Goal: Transaction & Acquisition: Book appointment/travel/reservation

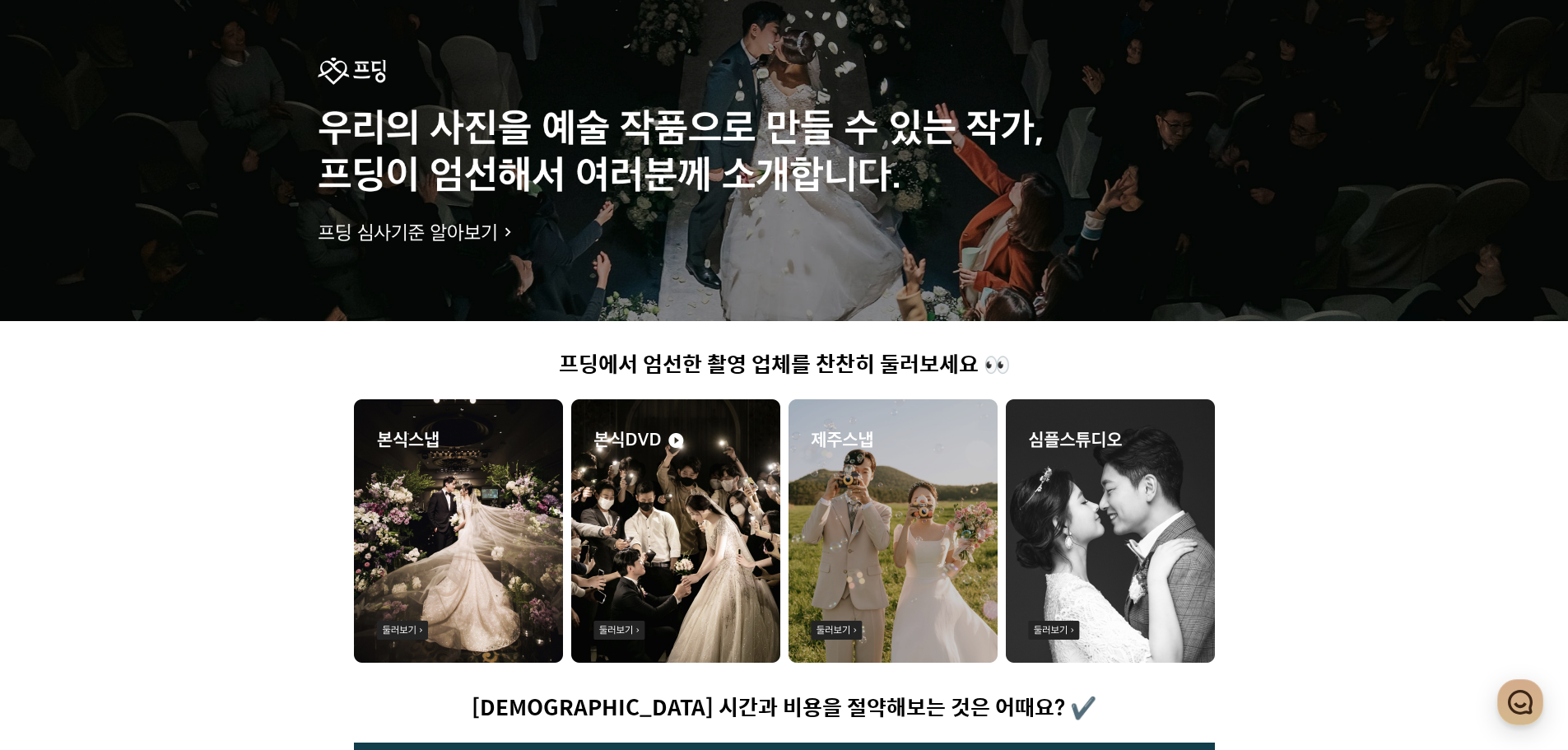
scroll to position [150, 0]
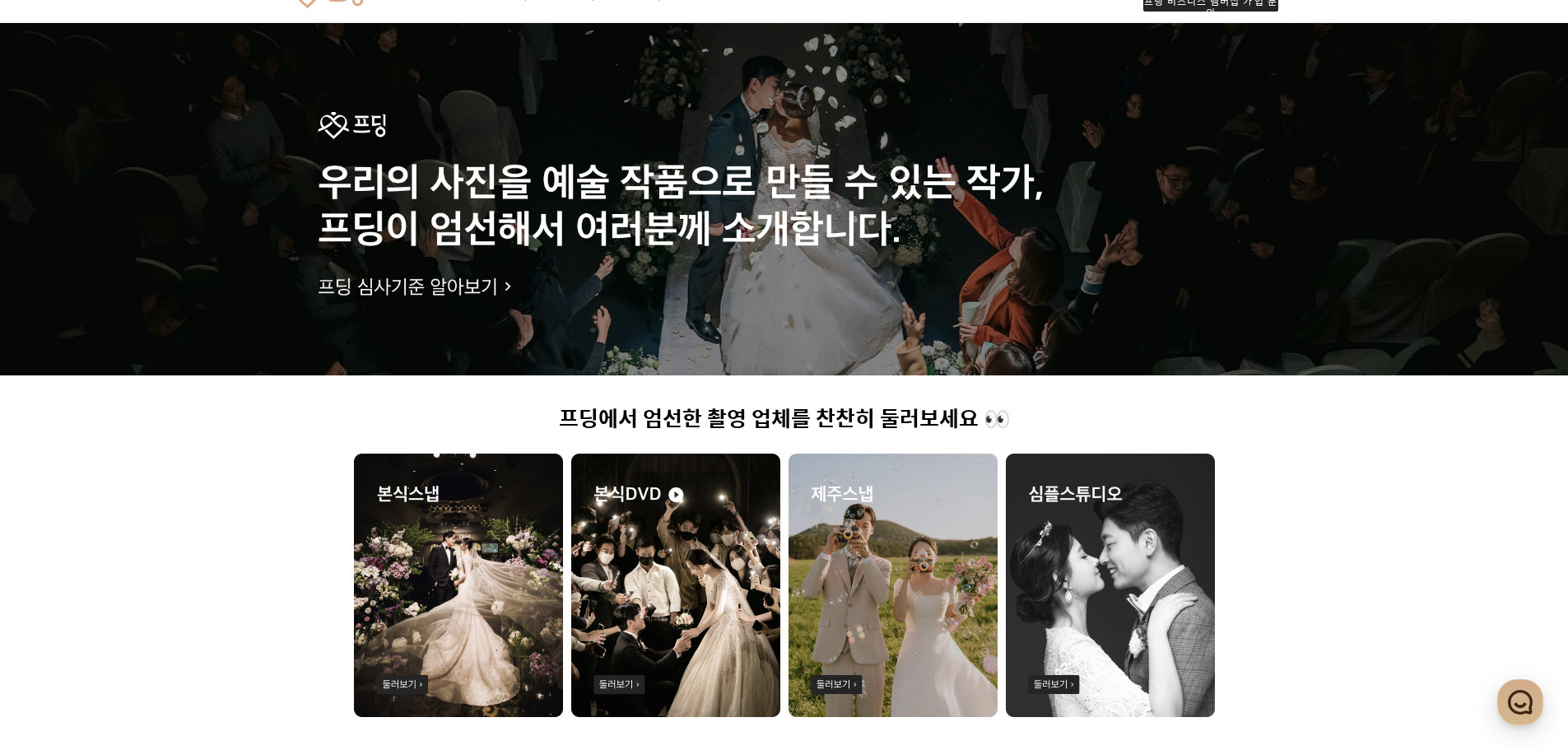
scroll to position [67, 0]
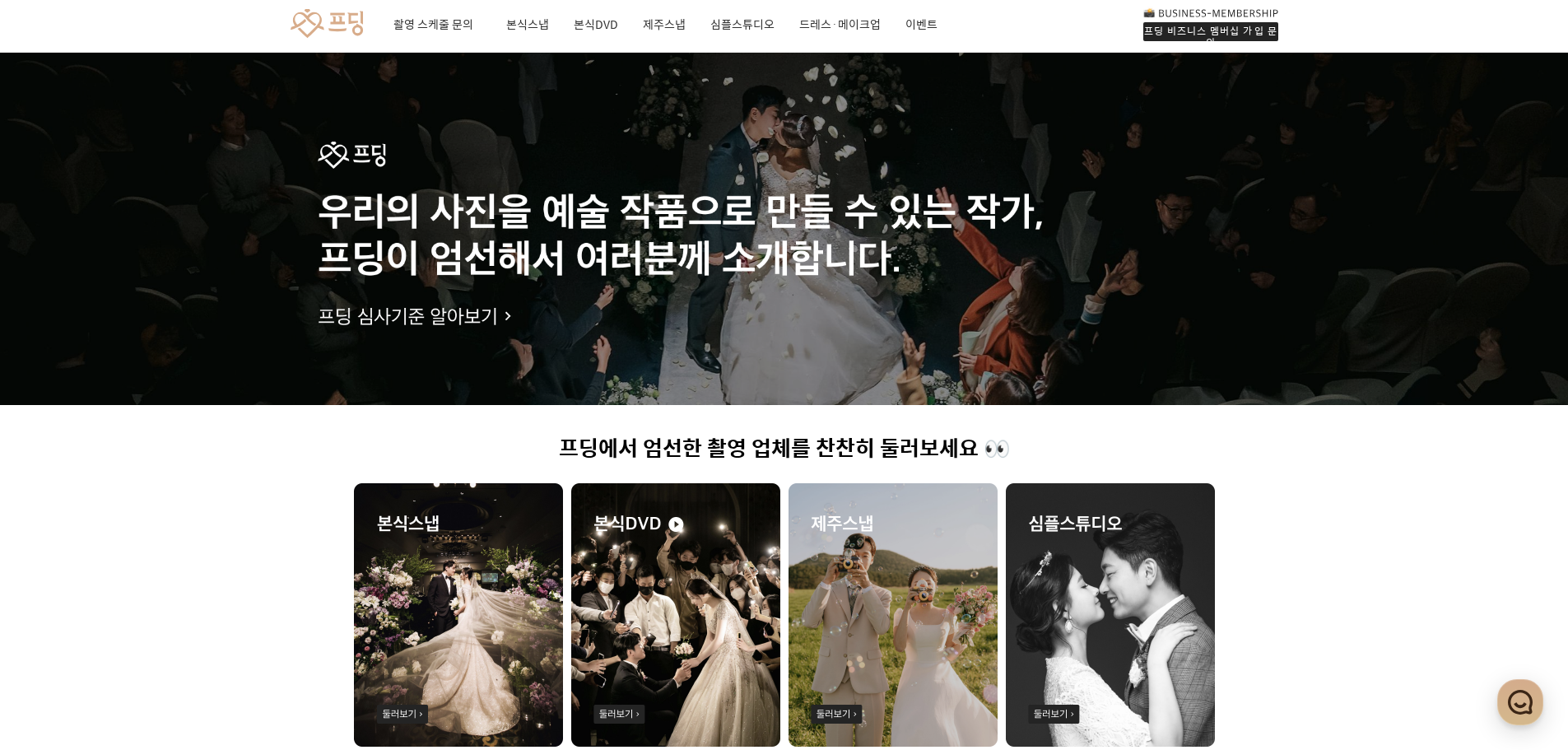
click at [505, 655] on img at bounding box center [459, 614] width 210 height 263
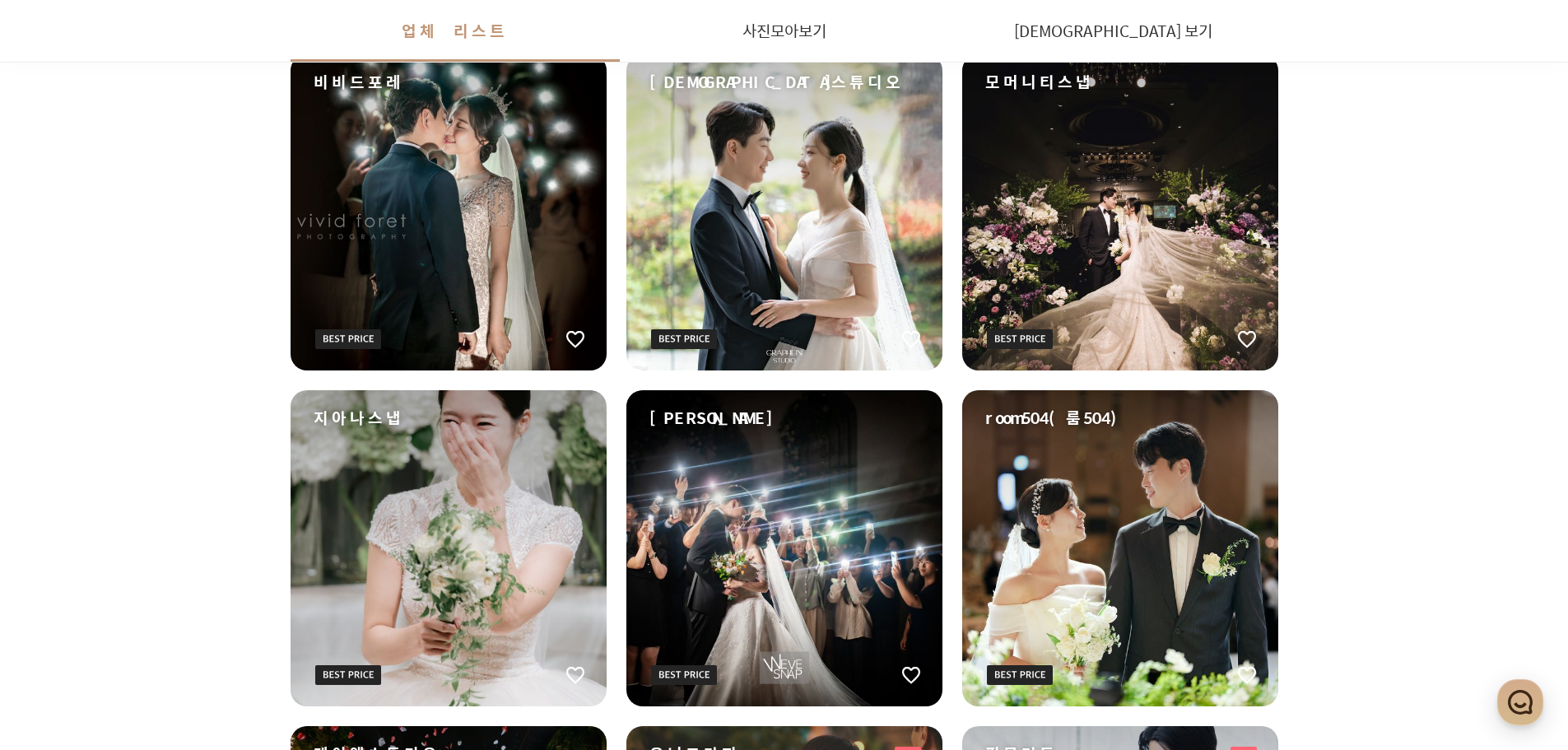
scroll to position [576, 0]
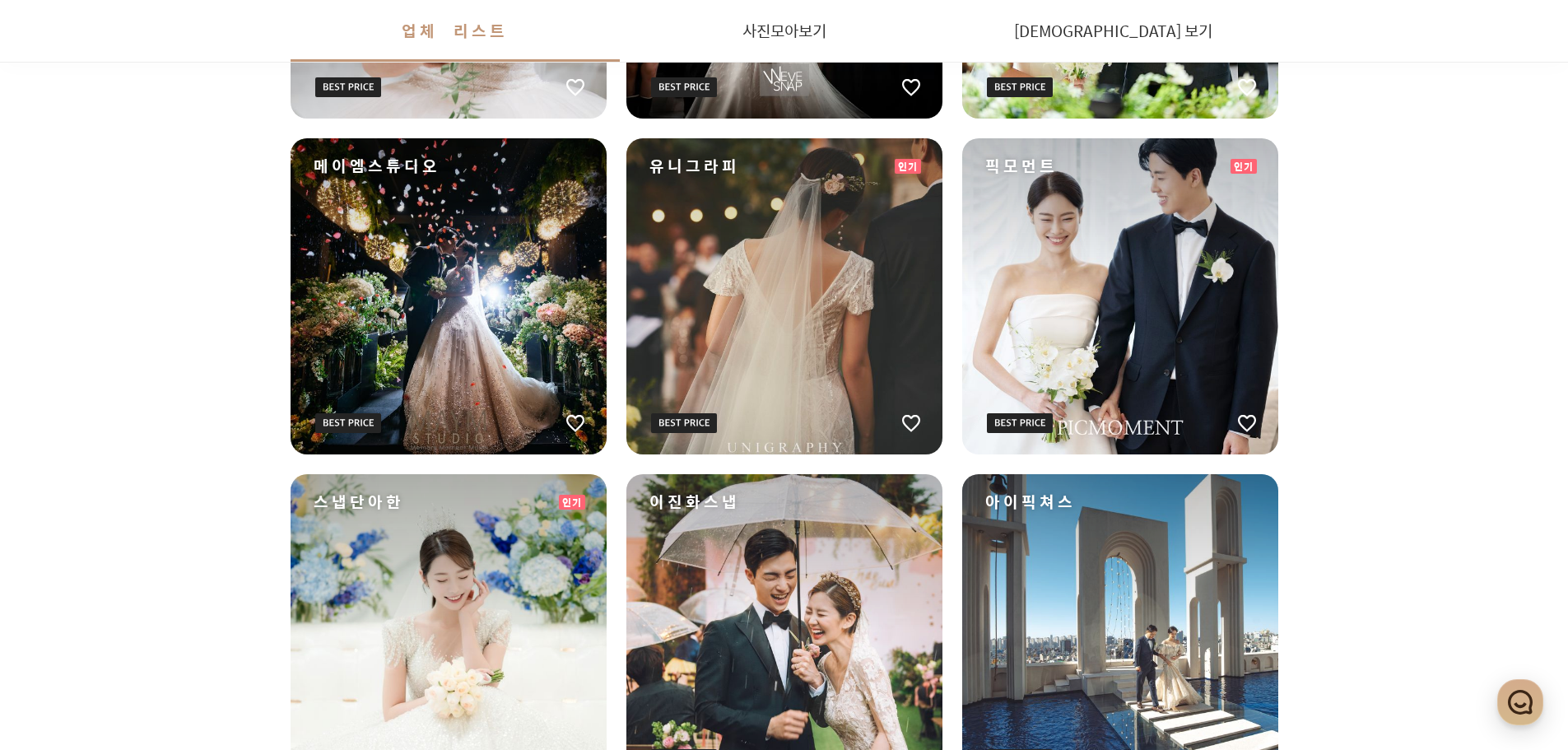
click at [1443, 481] on div "원하는 날짜에 촬영 가능한 작가님들을 먼저 찾아보세요! 스케줄 확인하기 촬영 표준 계약서 배포 회사 소개 로그인 회원가입 프딩 비즈니스 멤버십…" at bounding box center [784, 746] width 1568 height 3633
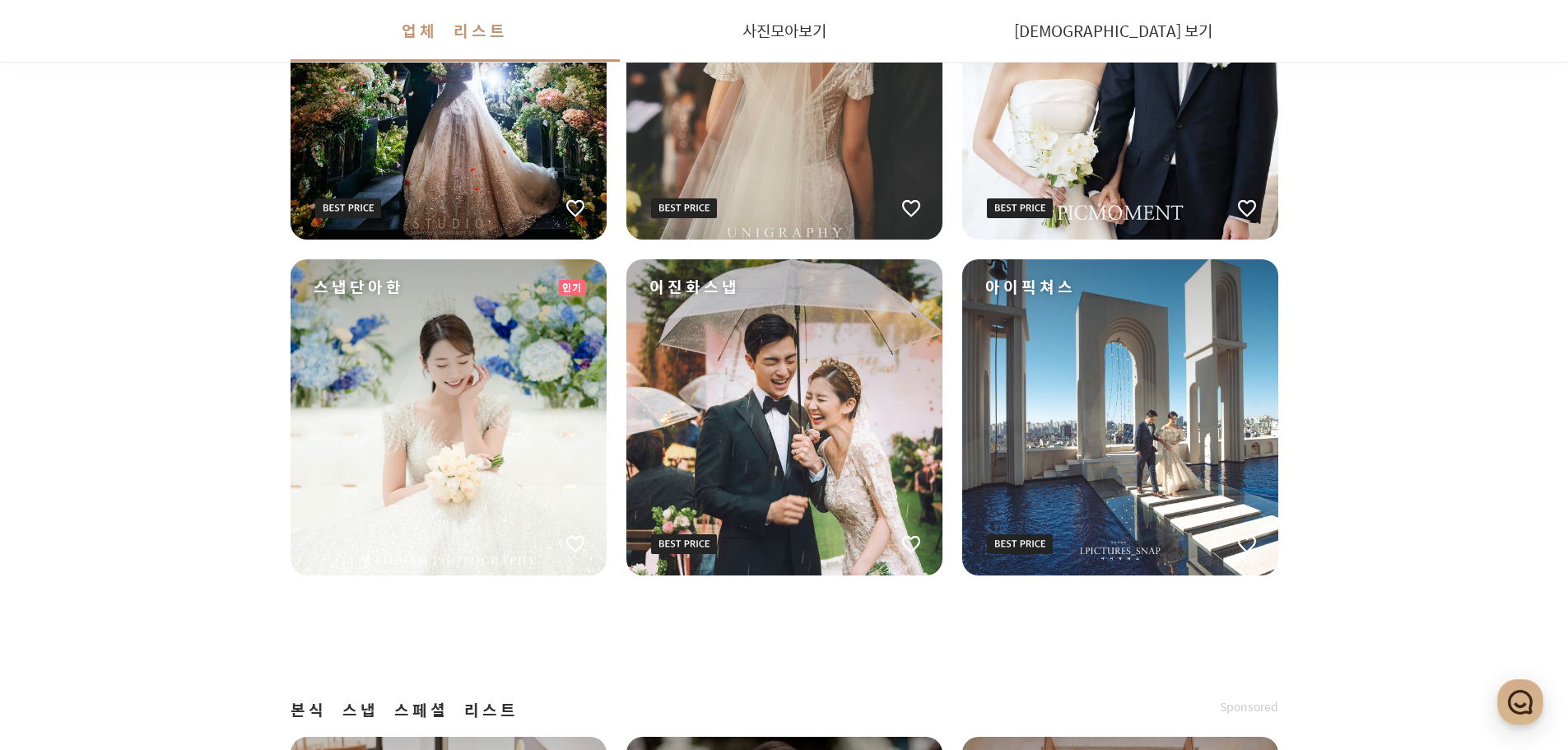
scroll to position [1564, 0]
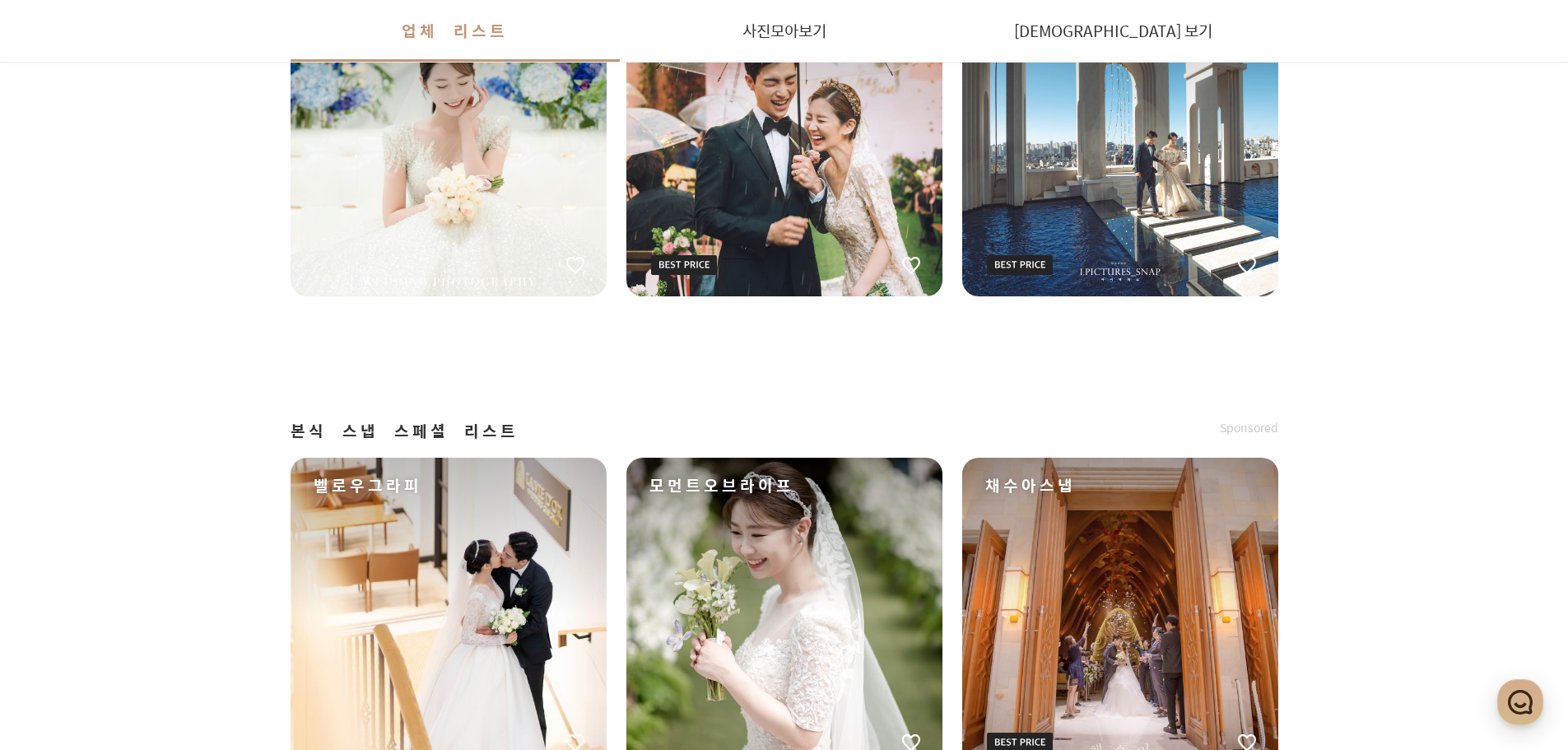
click at [1443, 481] on div "원하는 날짜에 촬영 가능한 작가님들을 먼저 찾아보세요! 스케줄 확인하기 촬영 표준 계약서 배포 회사 소개 로그인 회원가입 프딩 비즈니스 멤버십…" at bounding box center [784, 252] width 1568 height 3633
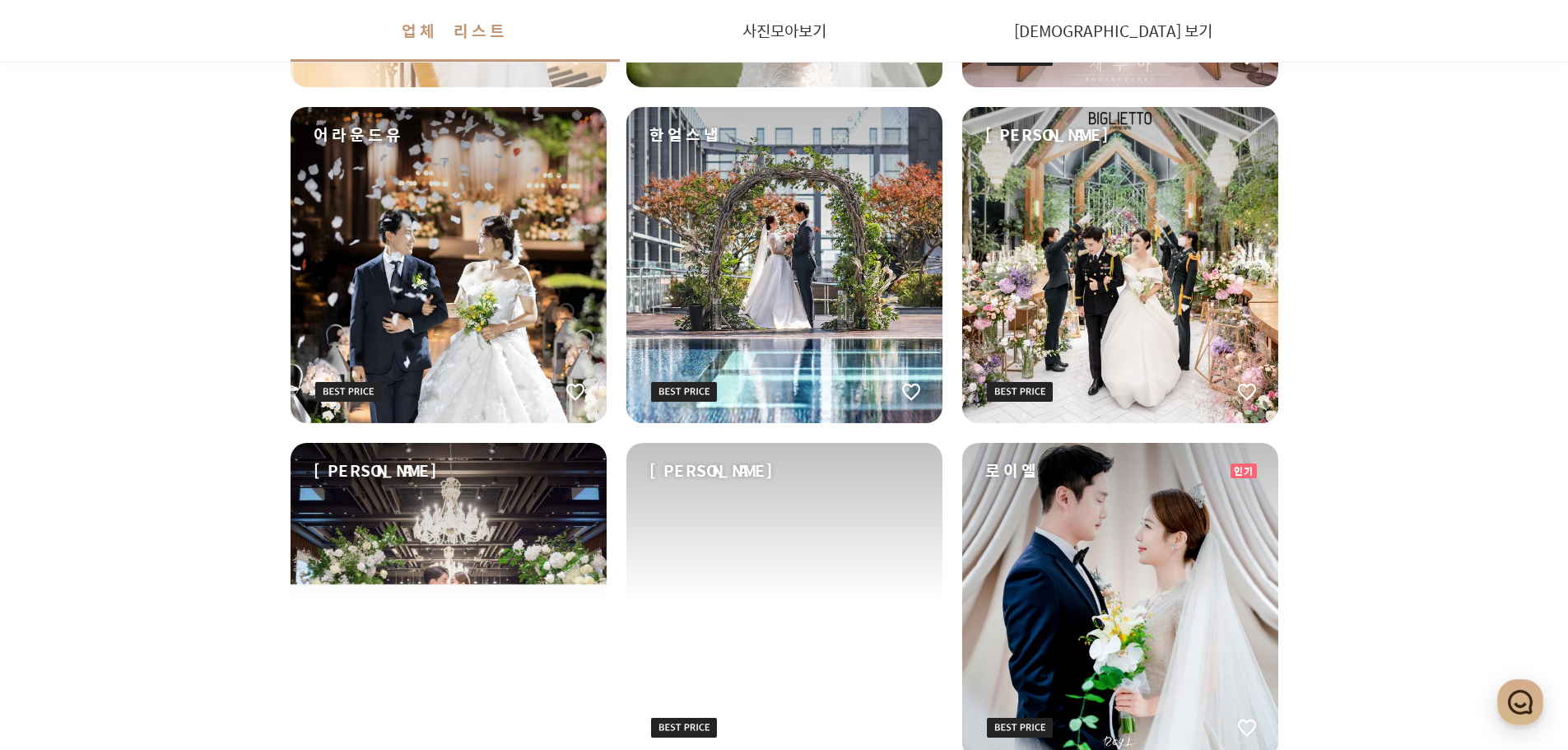
scroll to position [2551, 0]
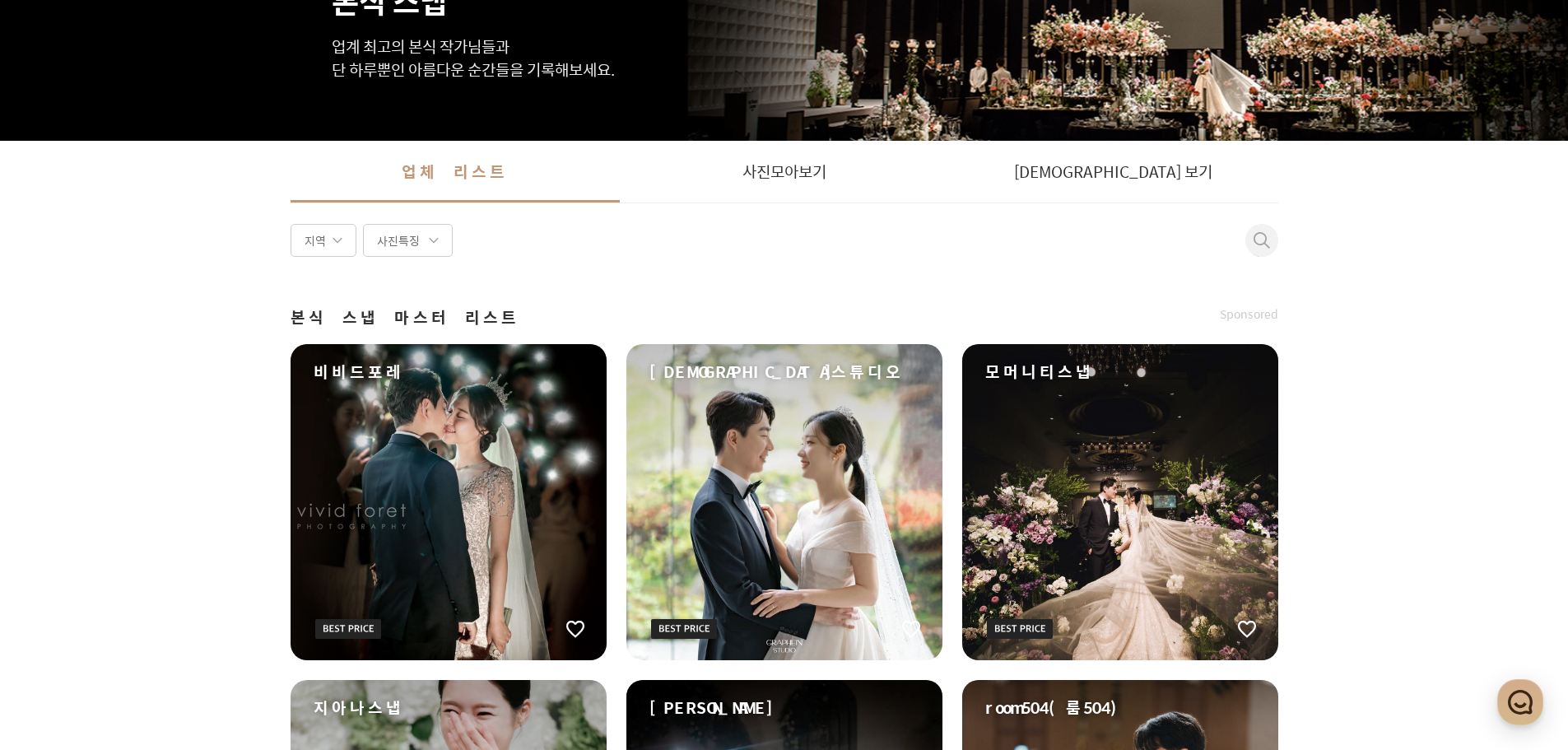
scroll to position [164, 0]
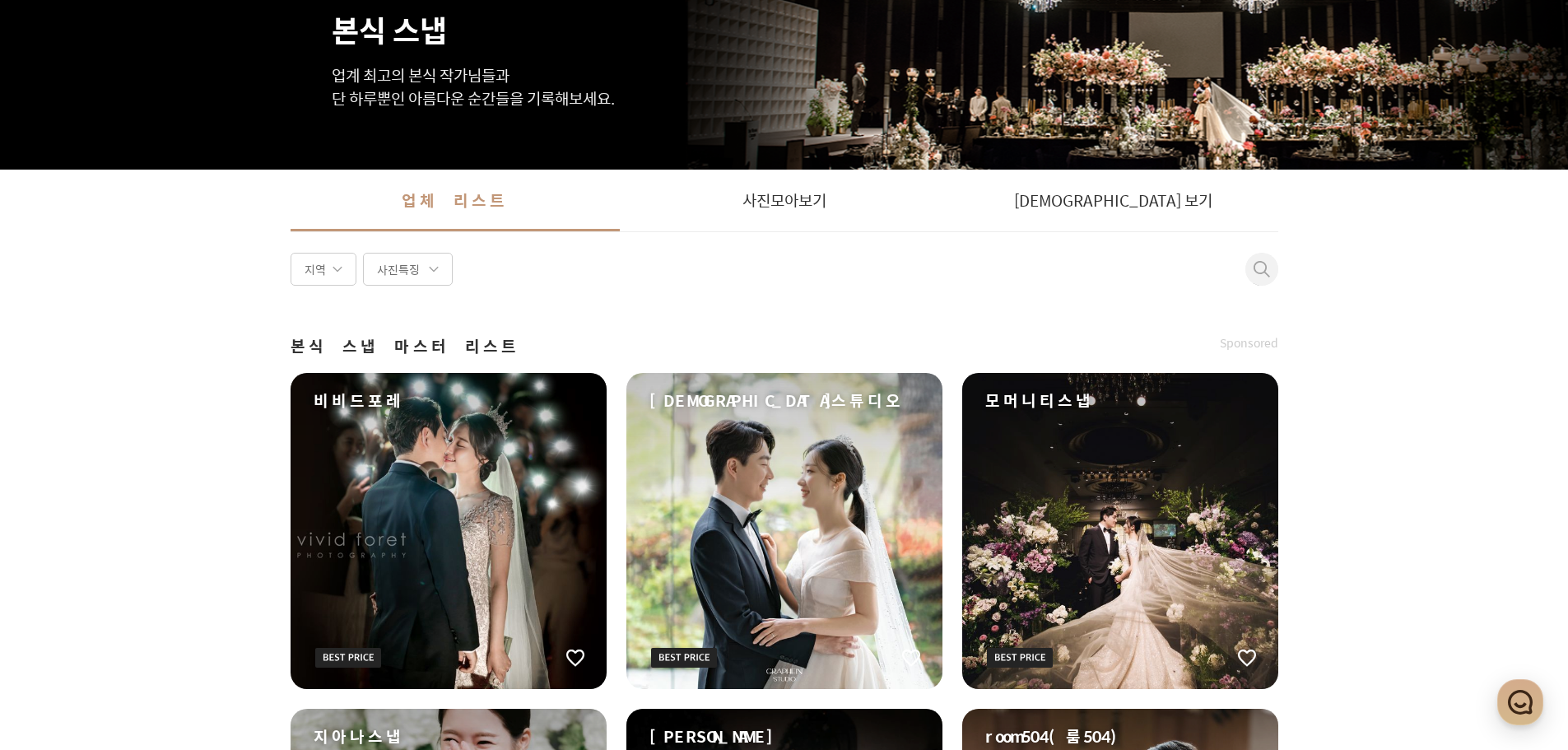
click at [818, 205] on link "사진 모아보기" at bounding box center [784, 200] width 330 height 61
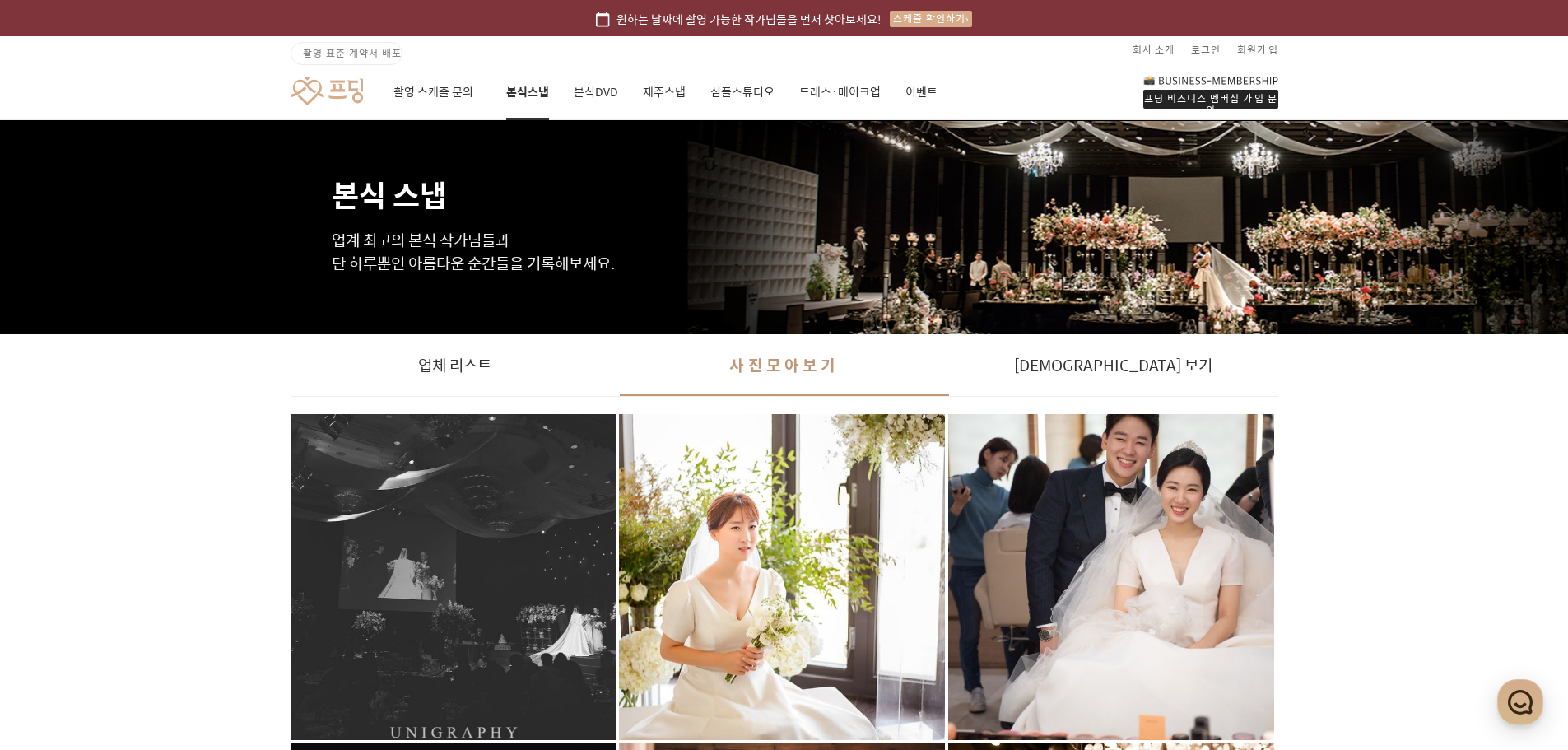
drag, startPoint x: 1444, startPoint y: 497, endPoint x: 1253, endPoint y: 455, distance: 195.6
click at [1155, 362] on link "[DEMOGRAPHIC_DATA] 보기" at bounding box center [1114, 364] width 330 height 61
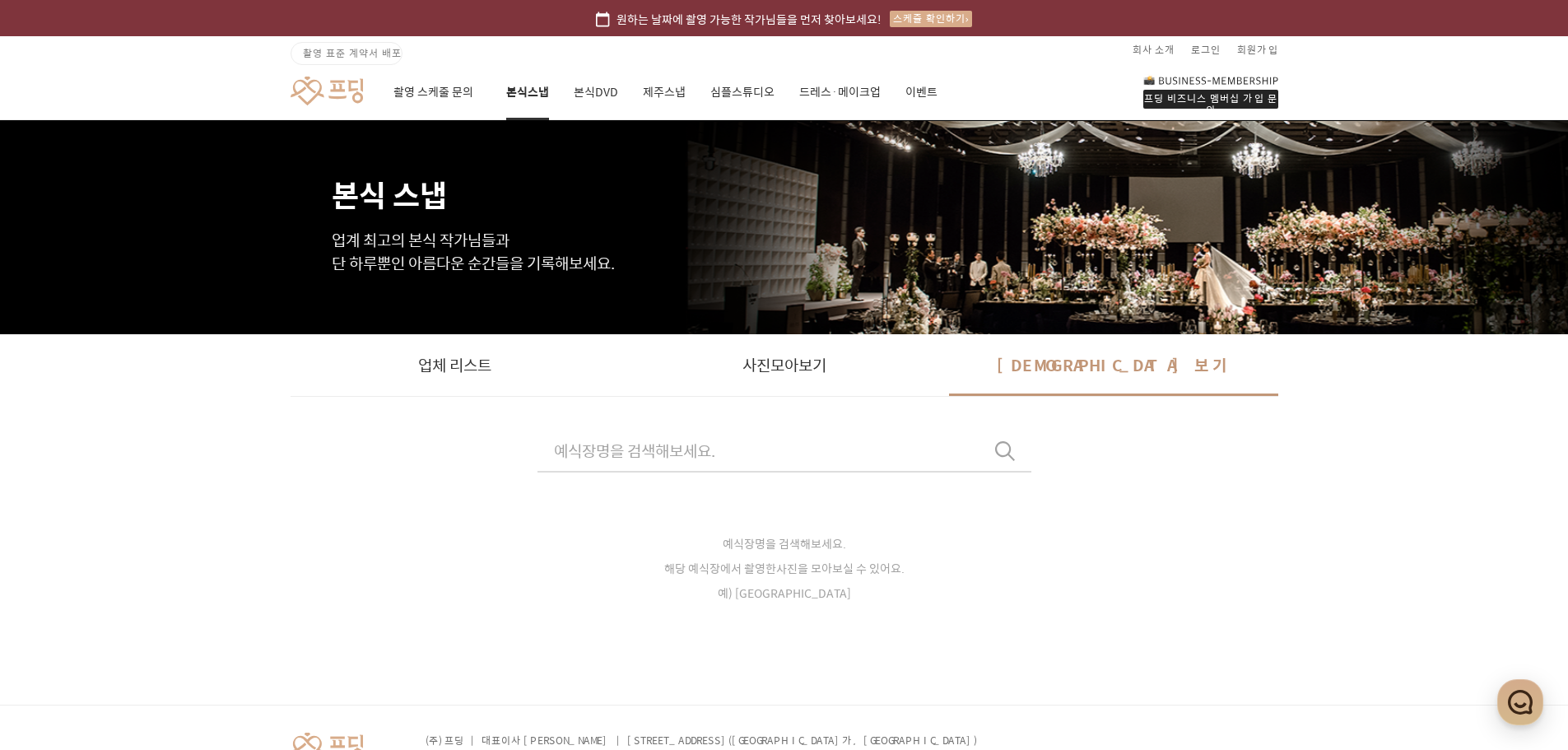
click at [498, 358] on link "업체 리스트" at bounding box center [455, 364] width 330 height 61
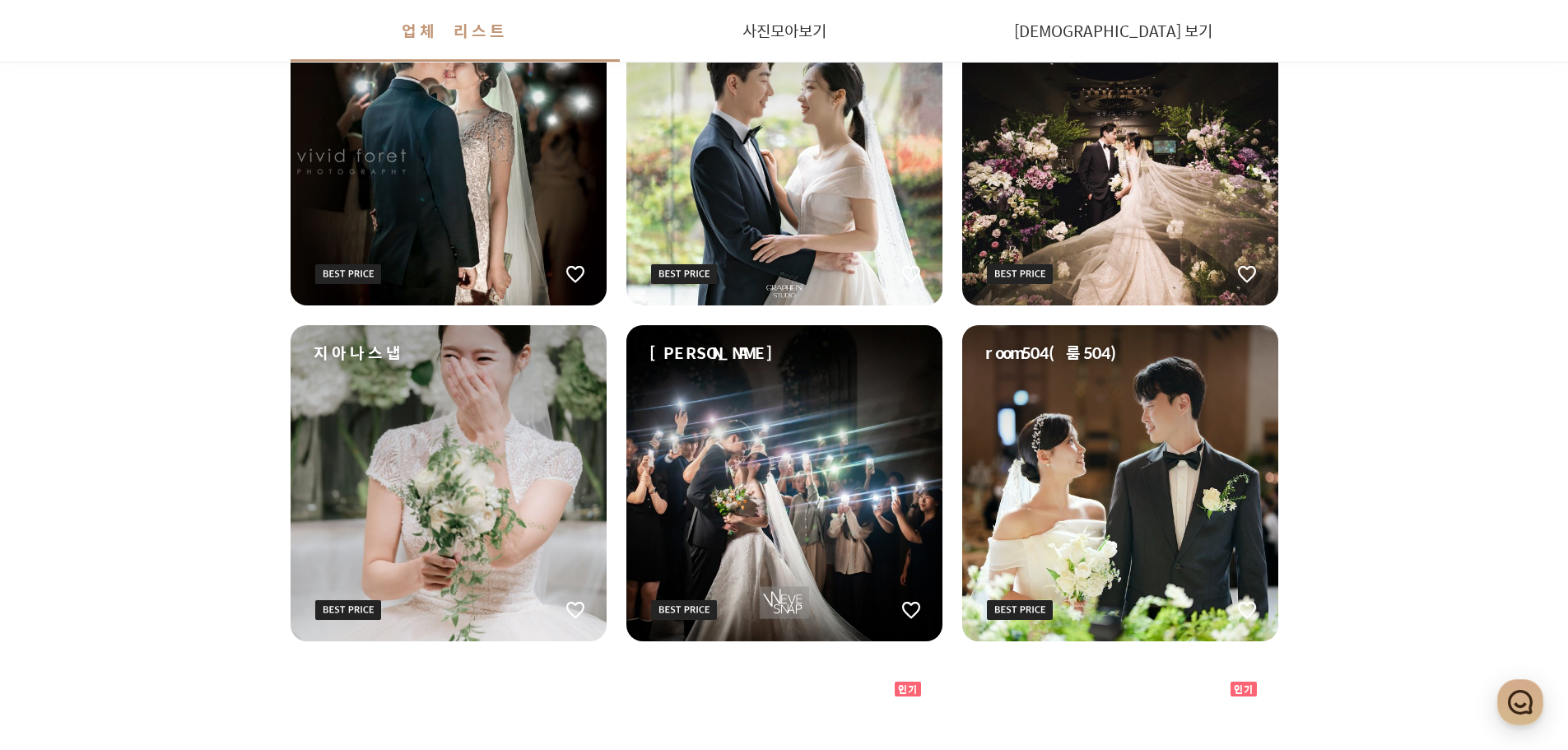
scroll to position [576, 0]
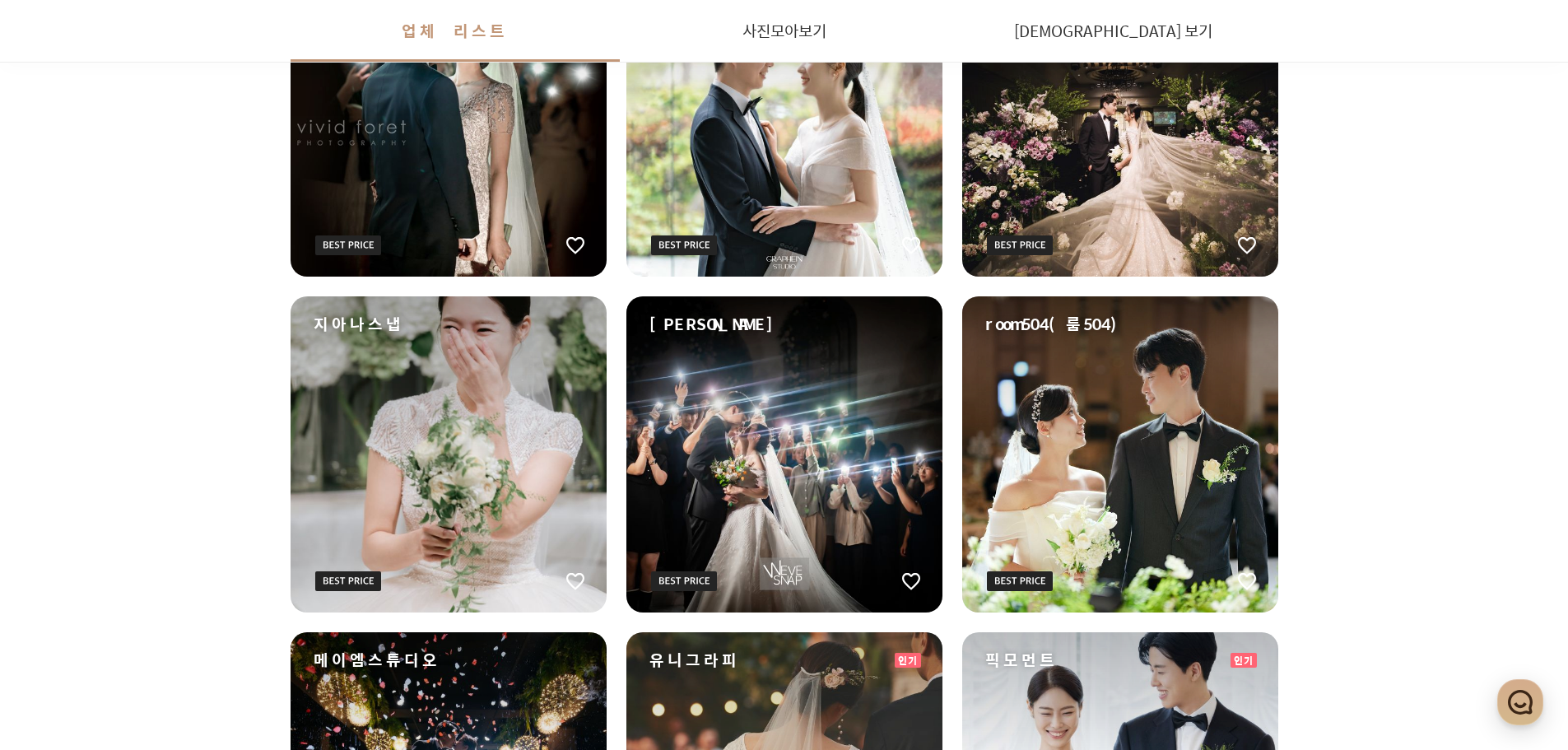
click at [459, 429] on div "지아나스냅" at bounding box center [448, 454] width 316 height 316
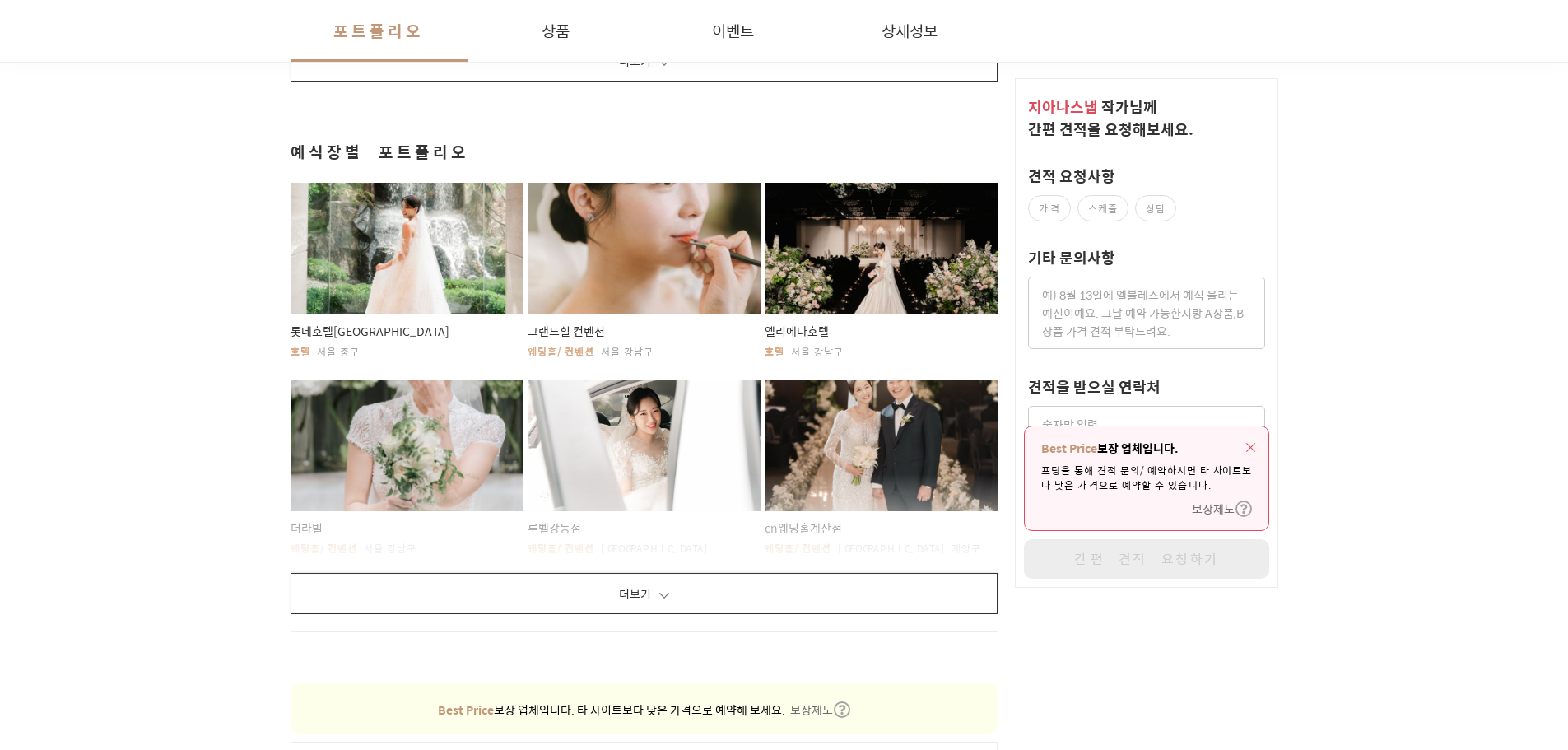
scroll to position [3127, 0]
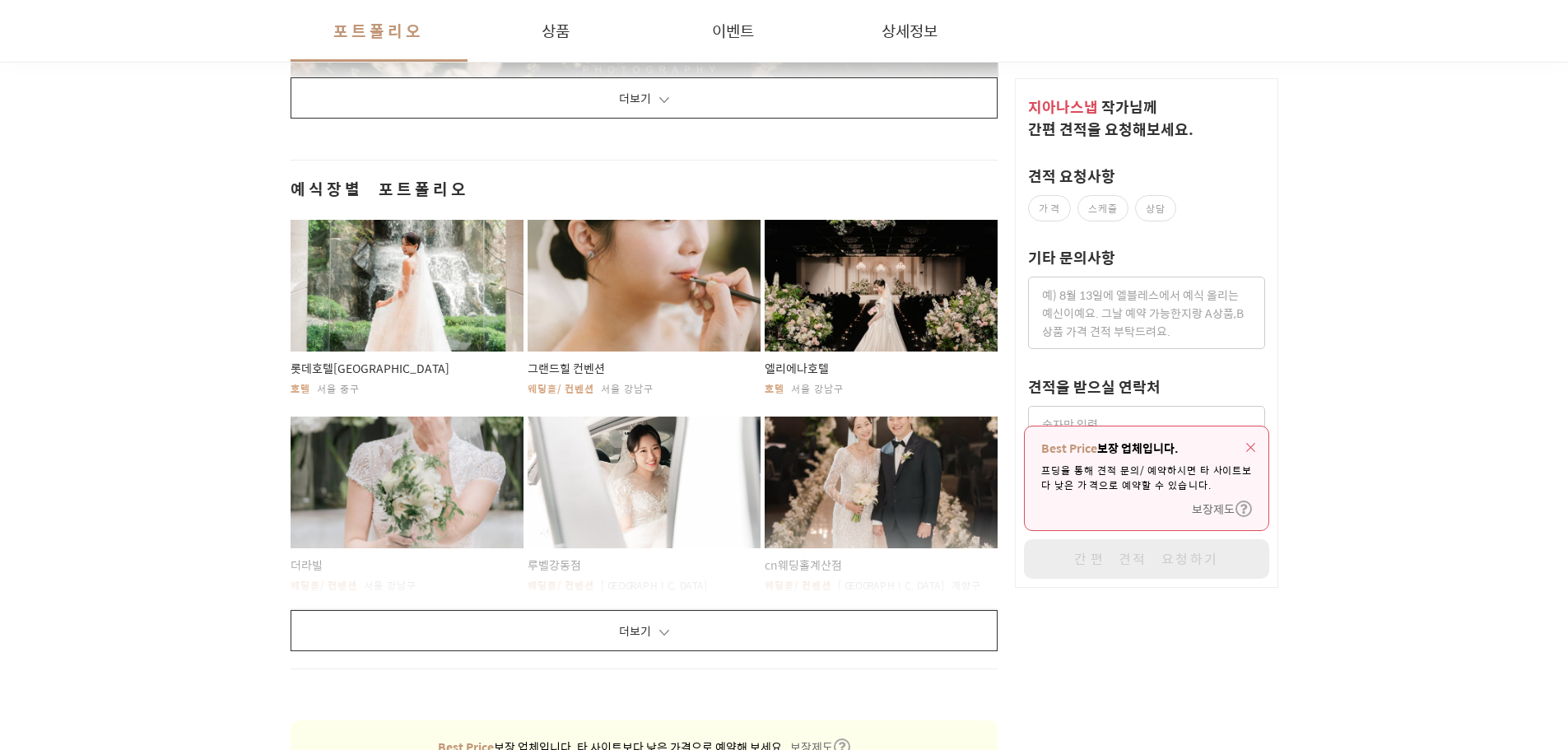
click at [708, 631] on button "더보기" at bounding box center [644, 630] width 708 height 41
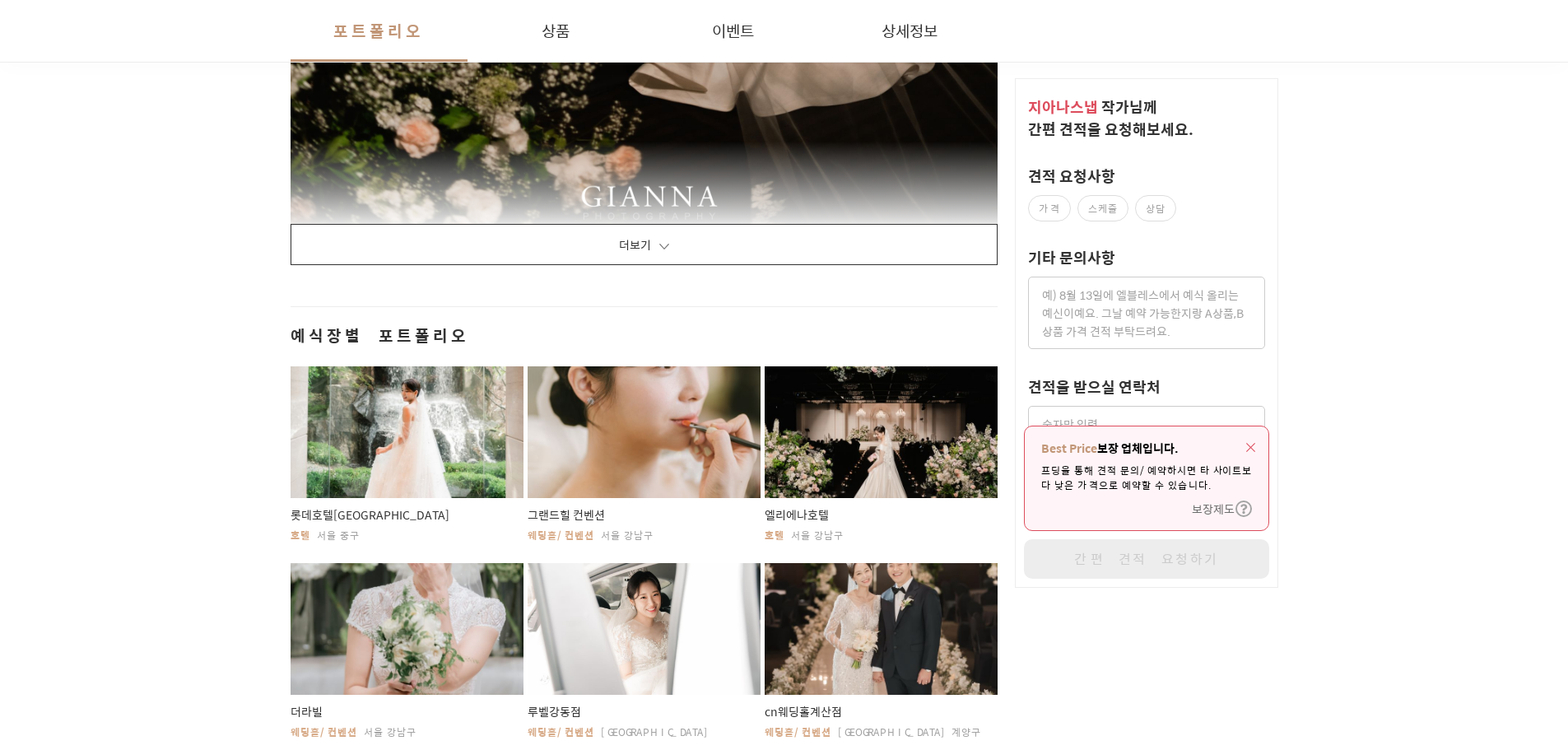
scroll to position [2963, 0]
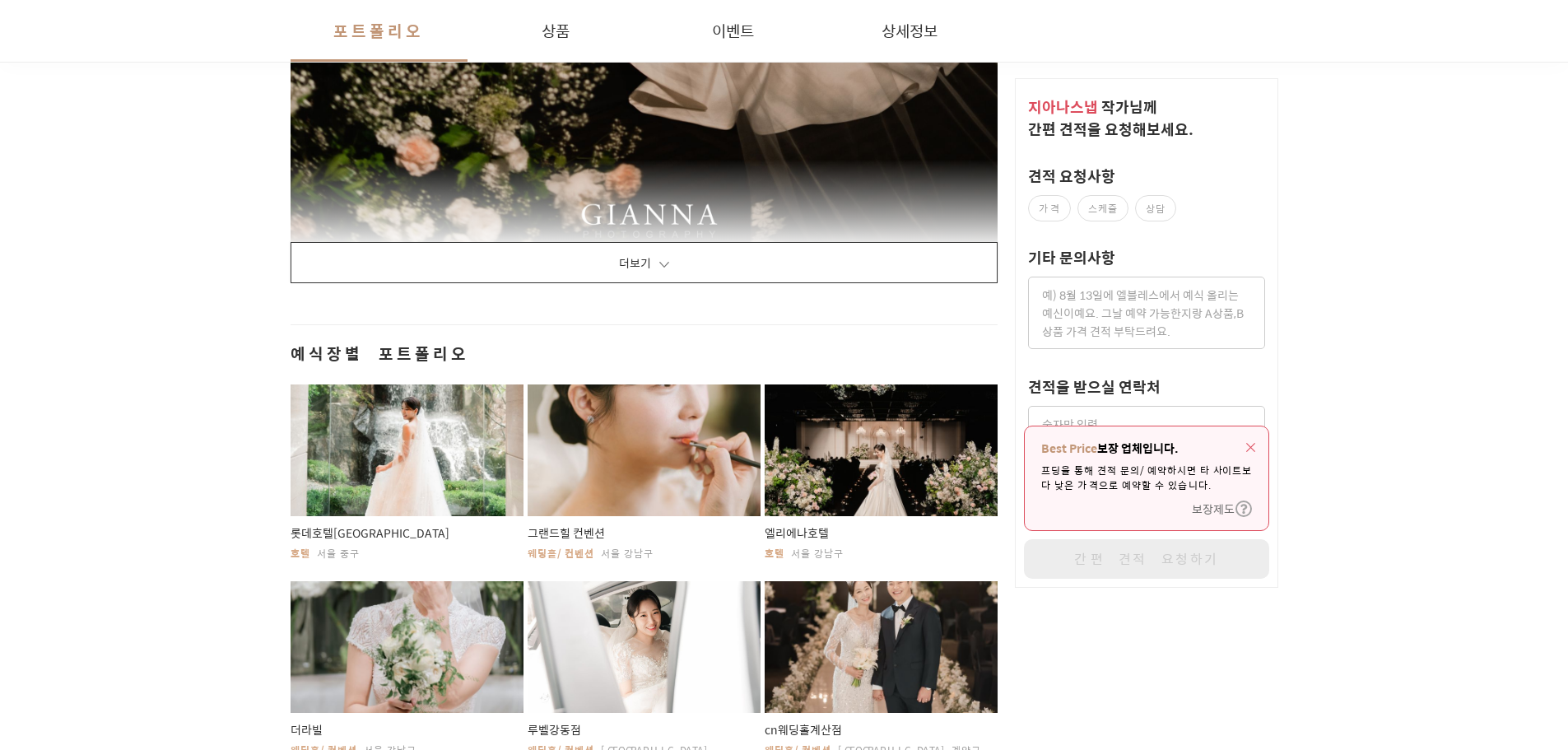
click at [648, 255] on button "더보기" at bounding box center [644, 262] width 708 height 41
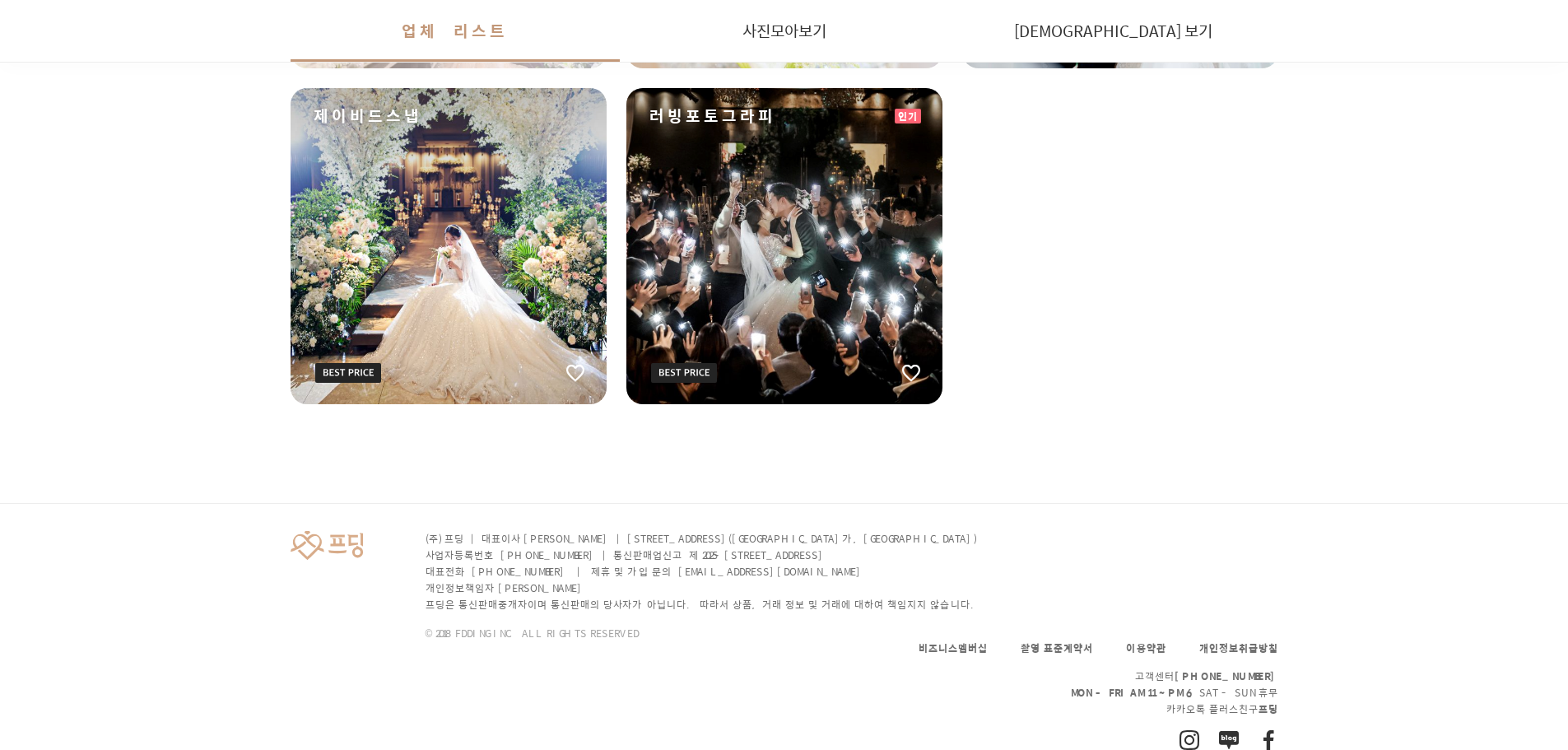
scroll to position [576, 0]
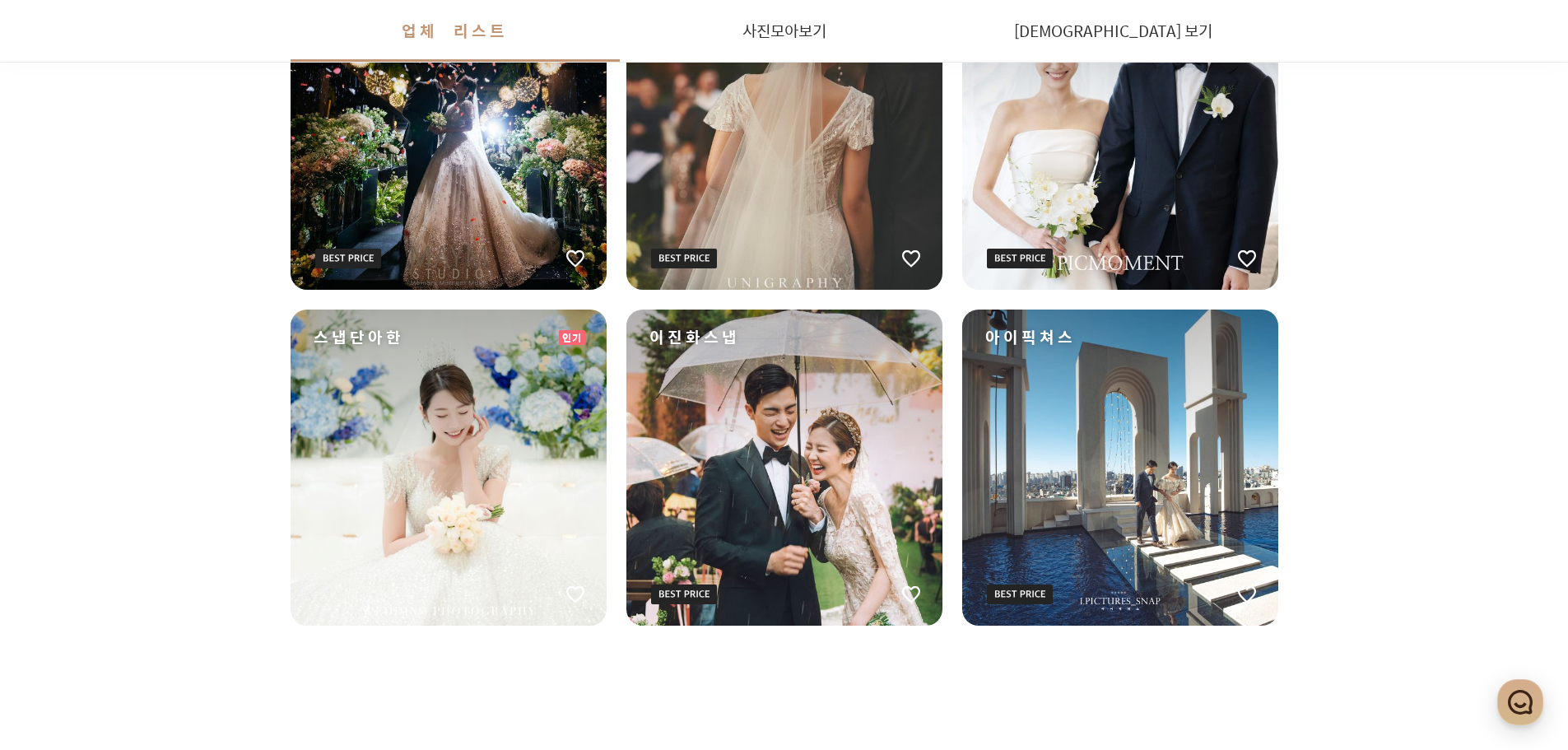
click at [1398, 490] on div "원하는 날짜에 촬영 가능한 작가님들을 먼저 찾아보세요! 스케줄 확인하기 촬영 표준 계약서 배포 회사 소개 로그인 회원가입 프딩 비즈니스 멤버십…" at bounding box center [784, 581] width 1568 height 3633
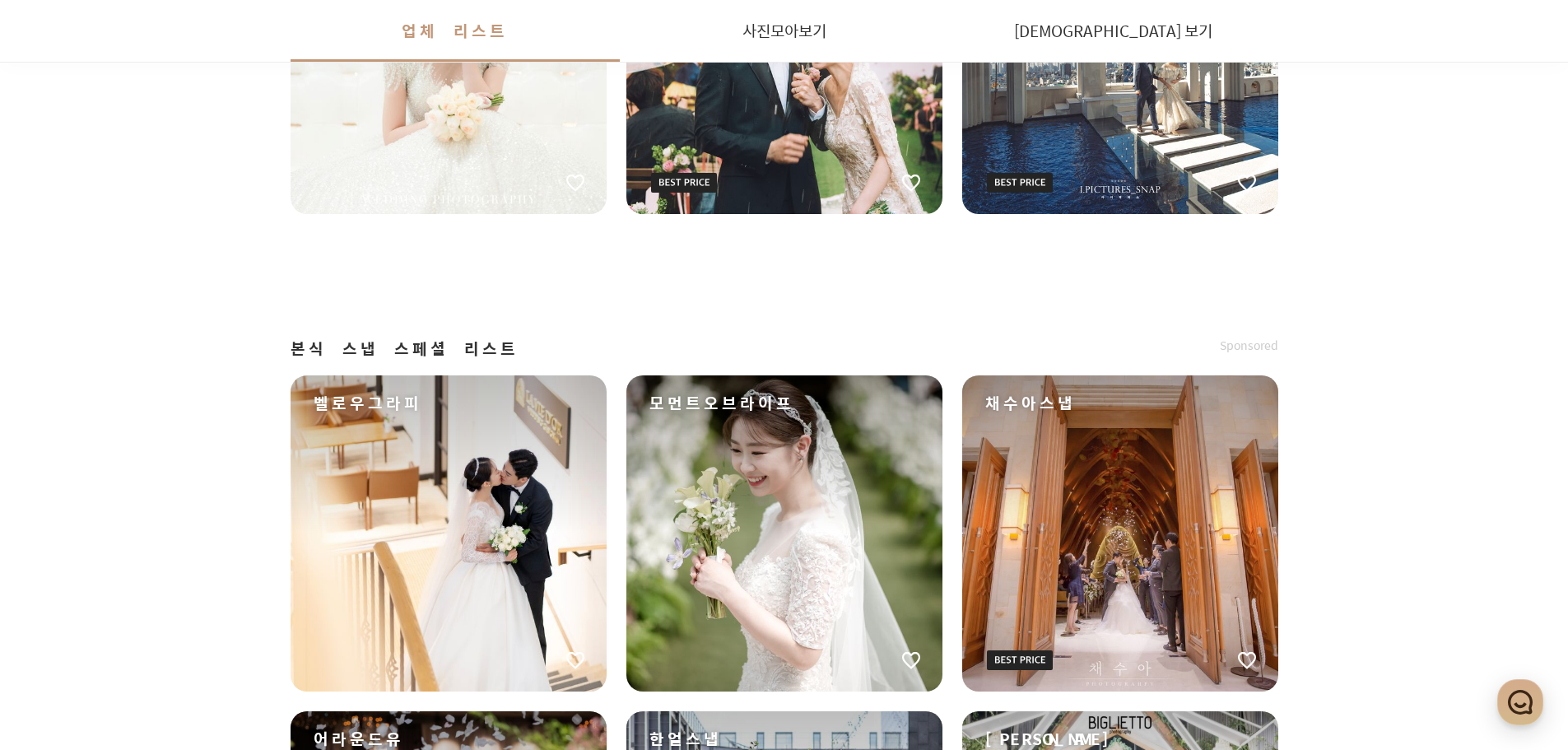
click at [1398, 490] on div "원하는 날짜에 촬영 가능한 작가님들을 먼저 찾아보세요! 스케줄 확인하기 촬영 표준 계약서 배포 회사 소개 로그인 회원가입 프딩 비즈니스 멤버십…" at bounding box center [784, 170] width 1568 height 3633
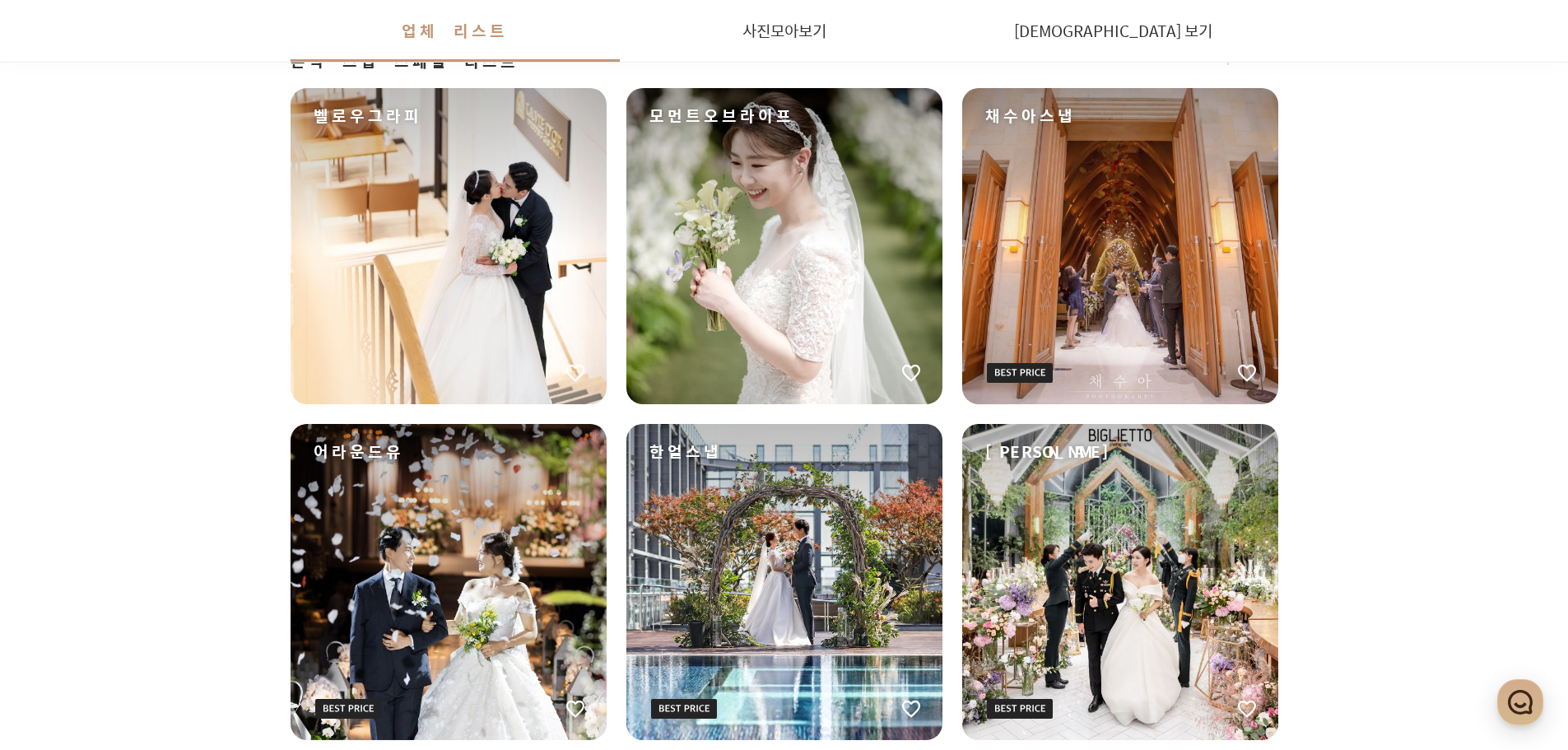
scroll to position [1975, 0]
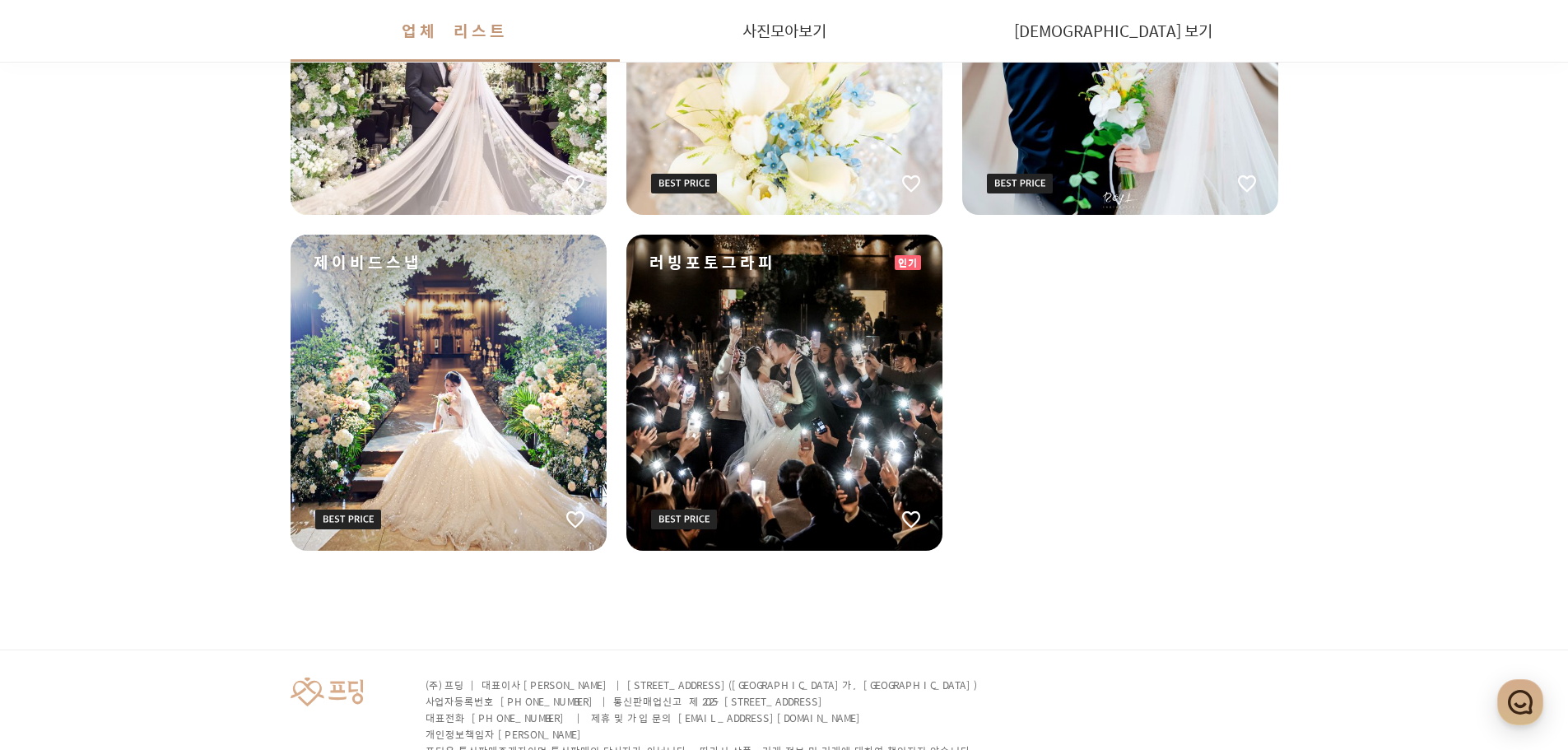
scroll to position [2797, 0]
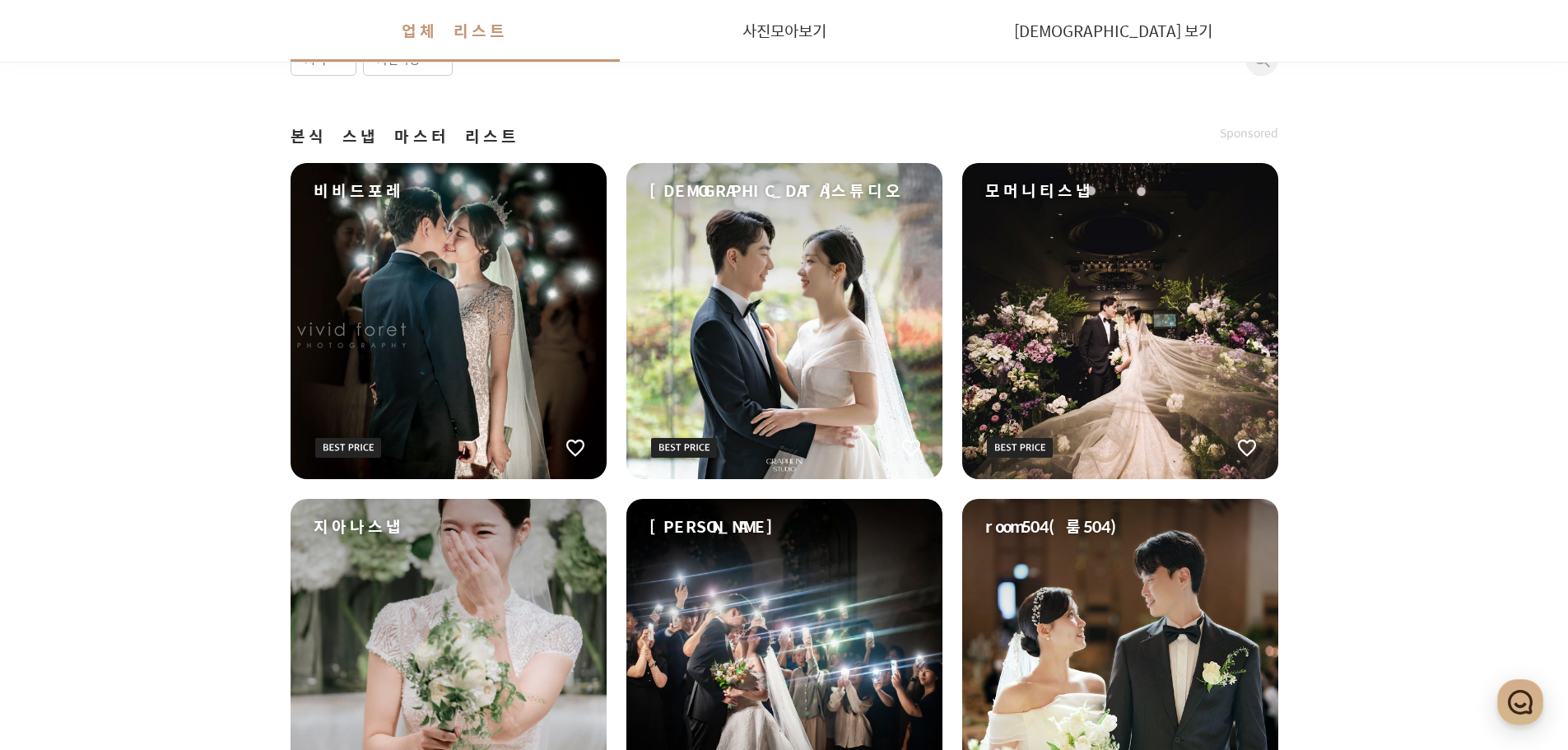
scroll to position [0, 0]
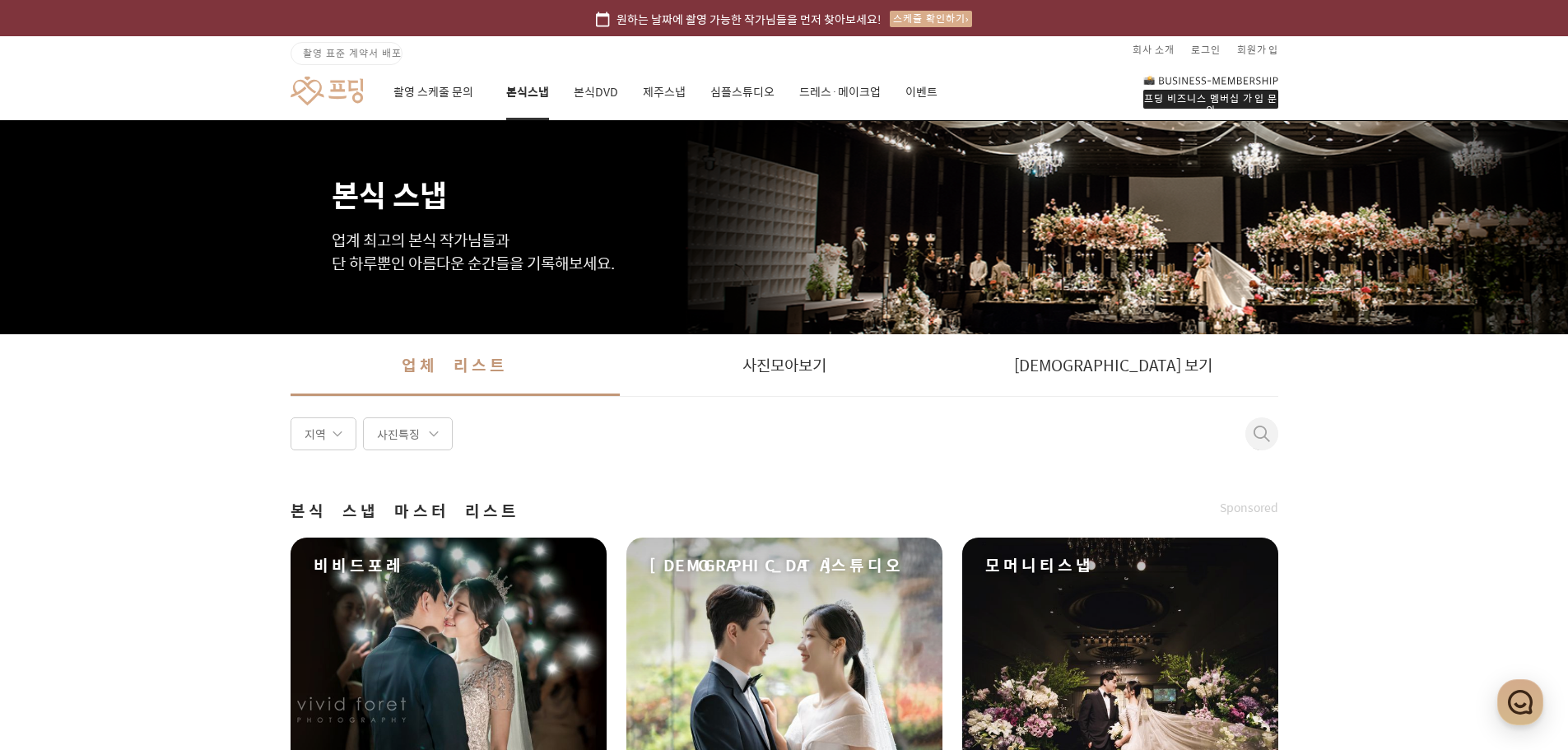
click at [593, 95] on link "본식DVD" at bounding box center [596, 92] width 44 height 56
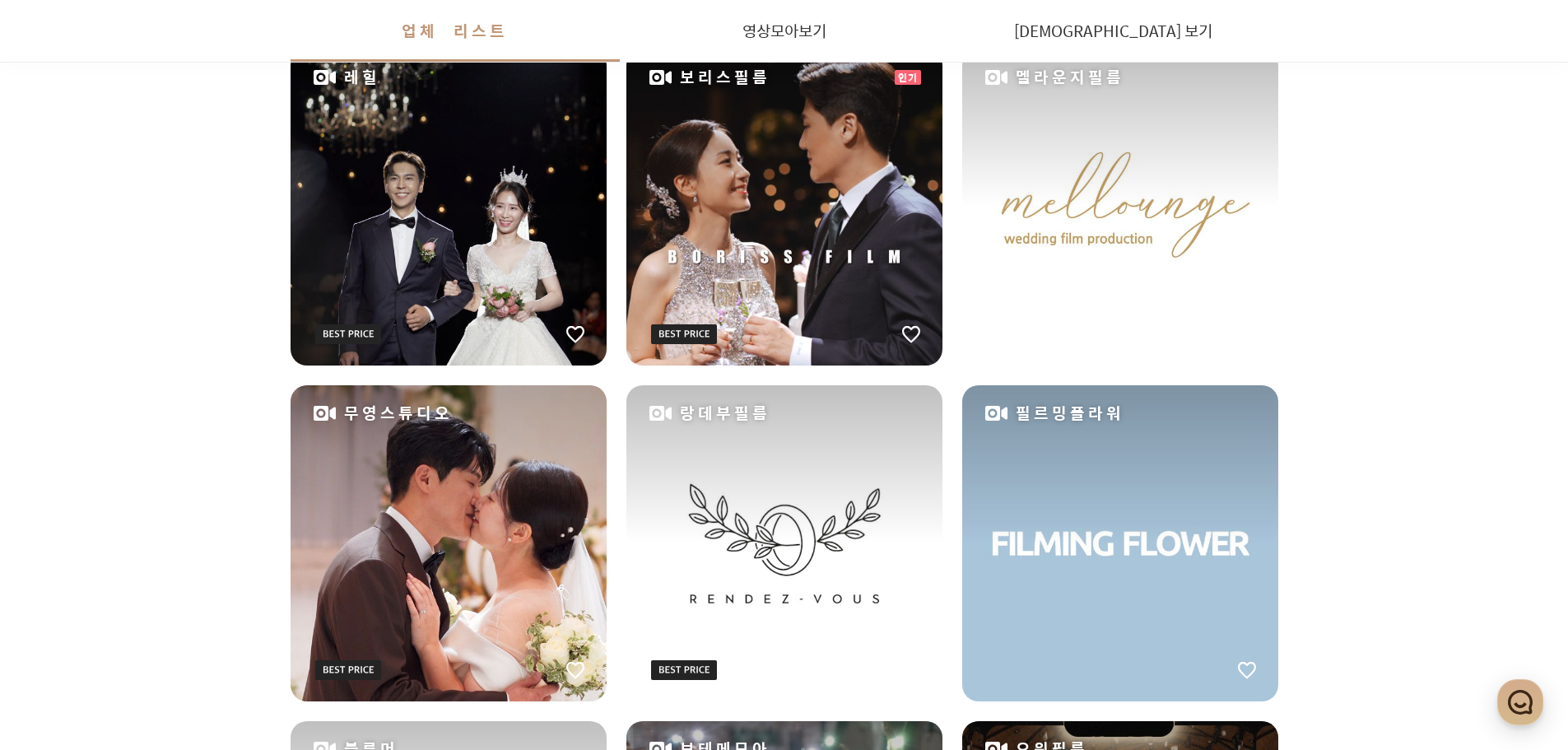
click at [1395, 457] on div "원하는 날짜에 촬영 가능한 작가님들을 먼저 찾아보세요! 스케줄 확인하기 촬영 표준 계약서 배포 회사 소개 로그인 회원가입 프딩 비즈니스 멤버십…" at bounding box center [784, 754] width 1568 height 3155
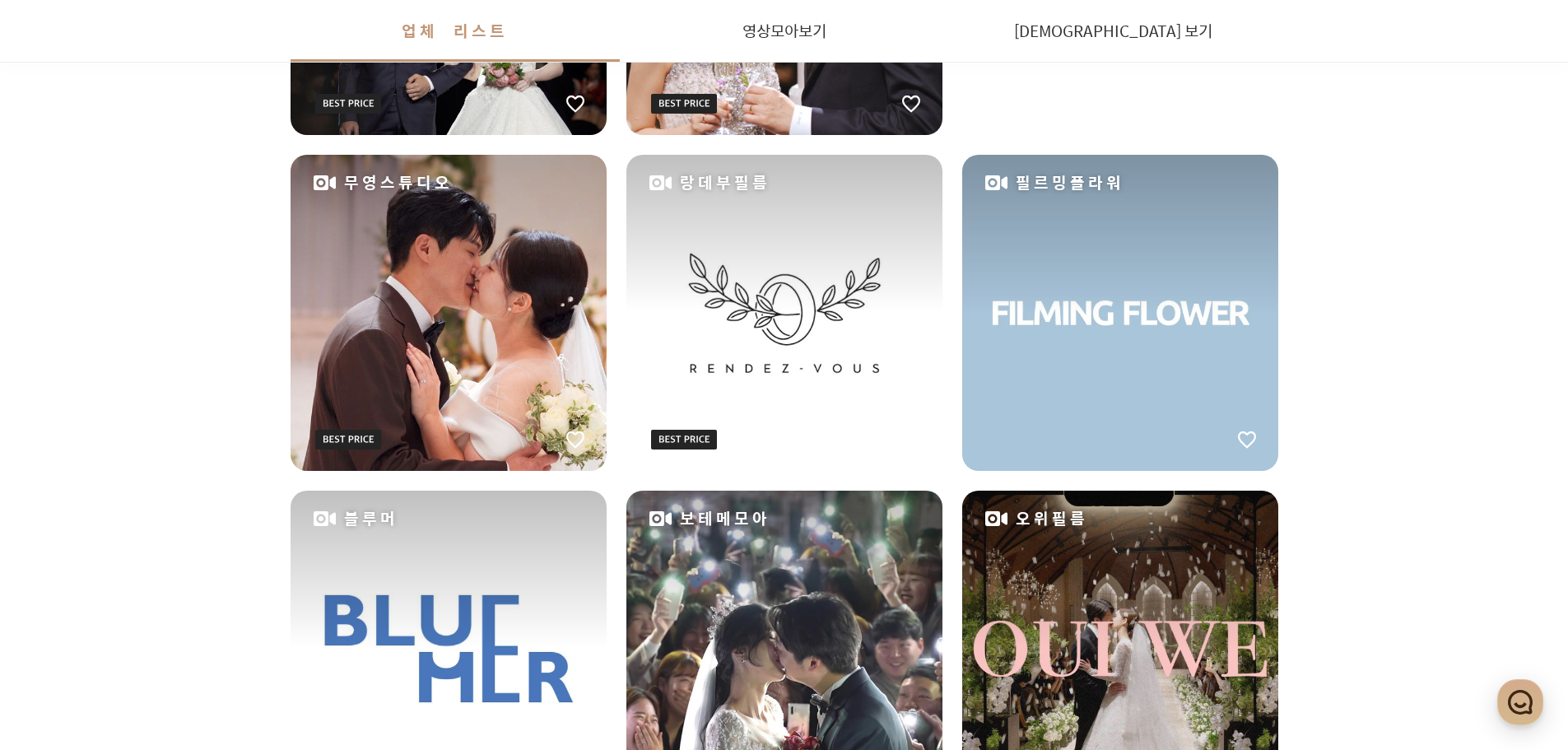
scroll to position [1070, 0]
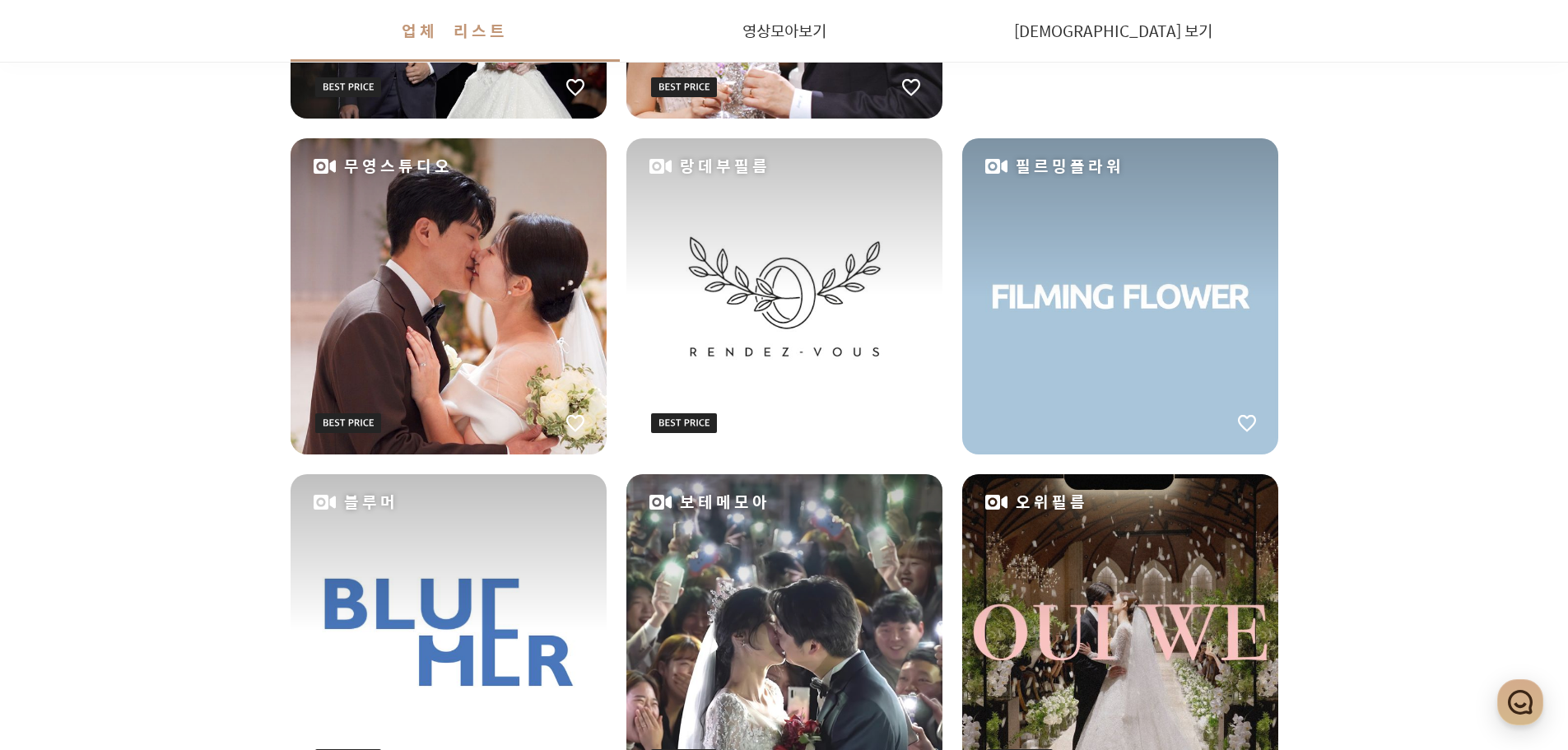
click at [1395, 457] on div "원하는 날짜에 촬영 가능한 작가님들을 먼저 찾아보세요! 스케줄 확인하기 촬영 표준 계약서 배포 회사 소개 로그인 회원가입 프딩 비즈니스 멤버십…" at bounding box center [784, 507] width 1568 height 3155
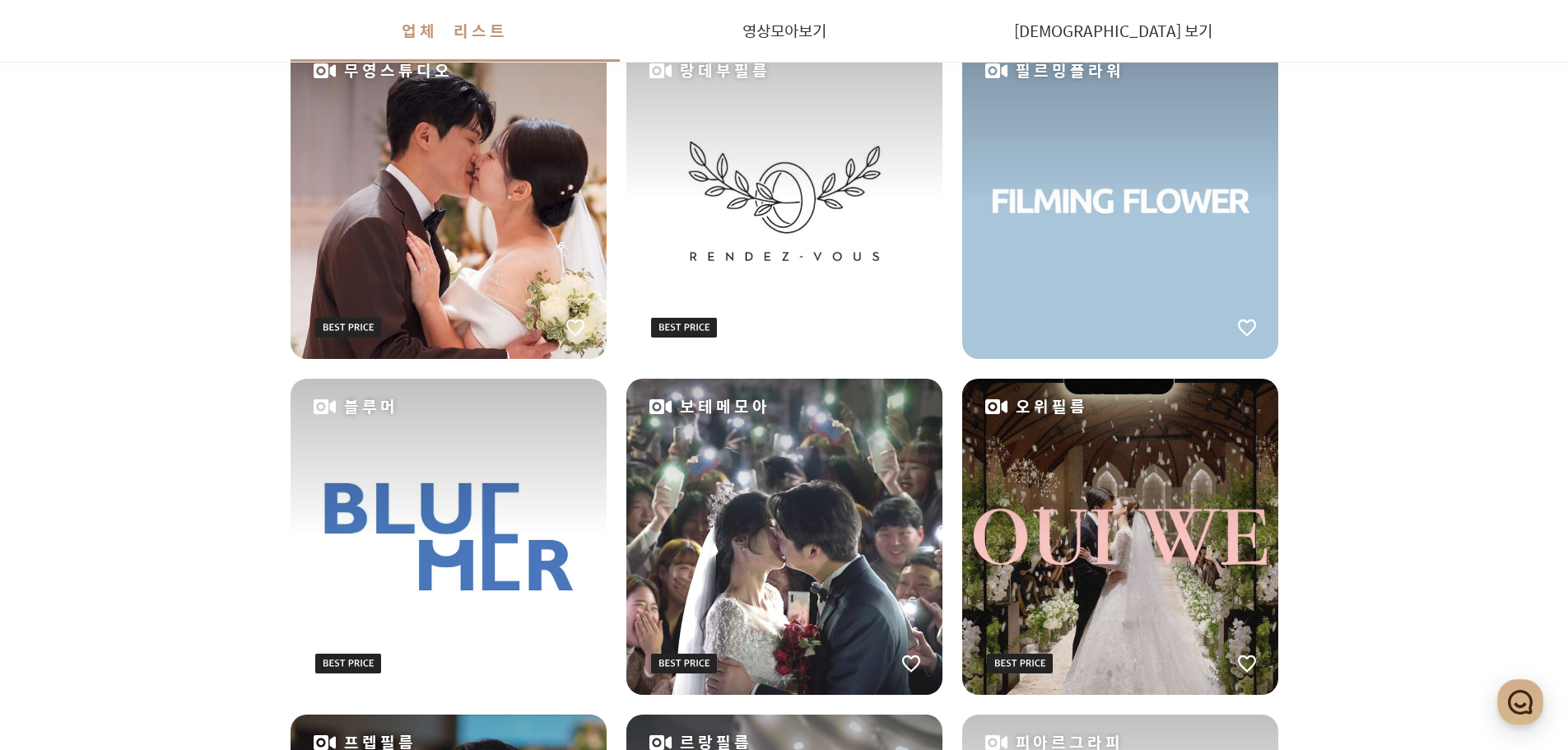
scroll to position [1317, 0]
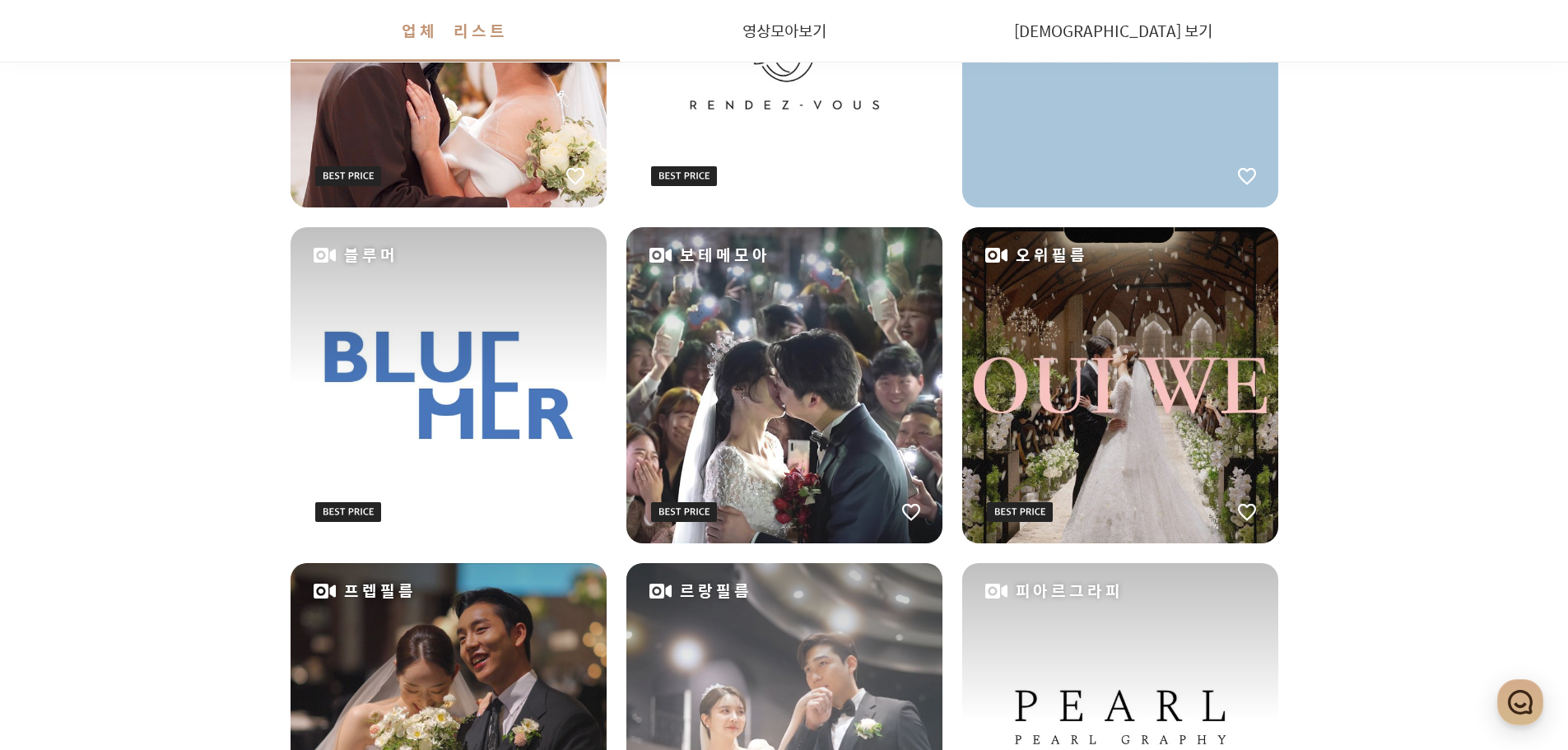
click at [1395, 457] on div "원하는 날짜에 촬영 가능한 작가님들을 먼저 찾아보세요! 스케줄 확인하기 촬영 표준 계약서 배포 회사 소개 로그인 회원가입 프딩 비즈니스 멤버십…" at bounding box center [784, 260] width 1568 height 3155
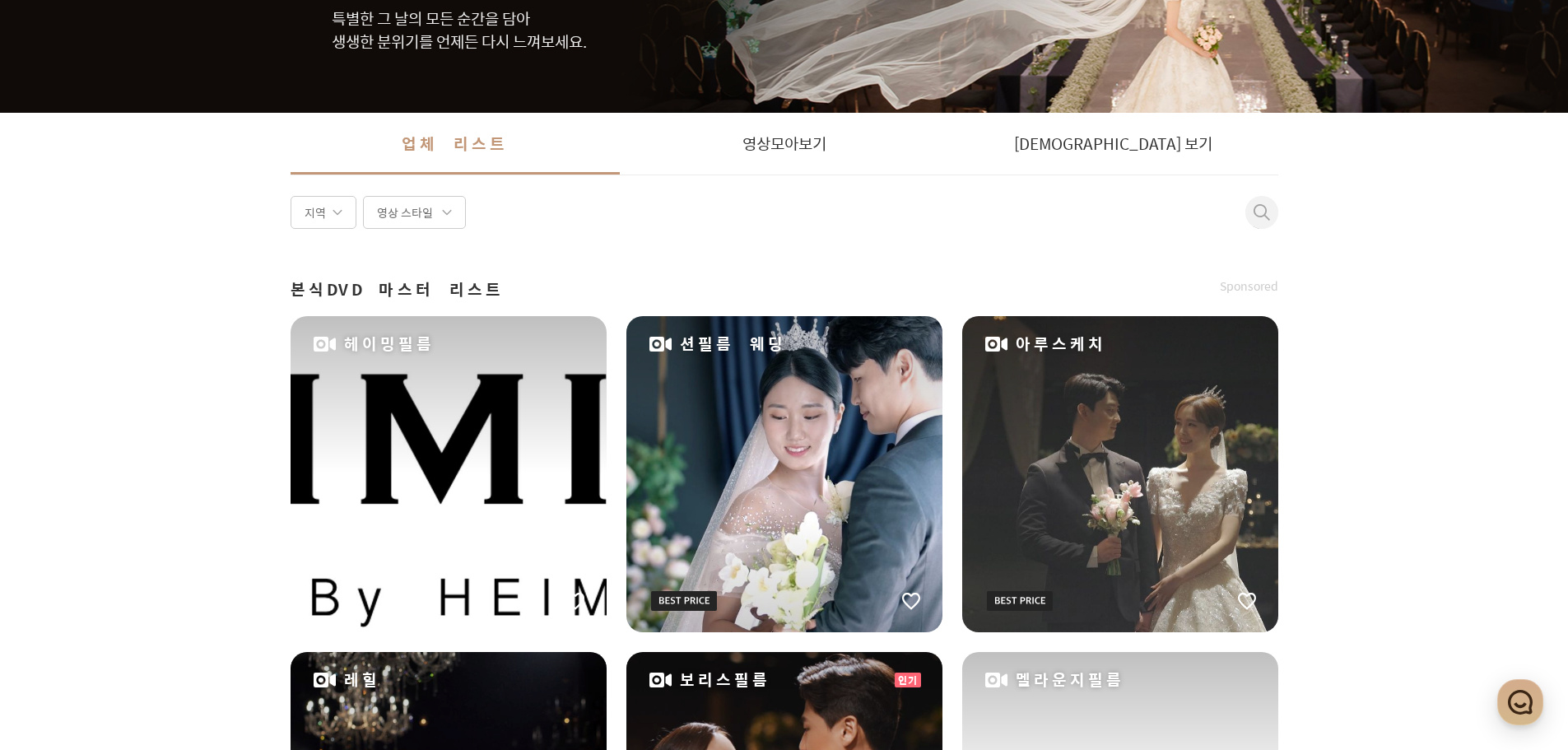
scroll to position [182, 0]
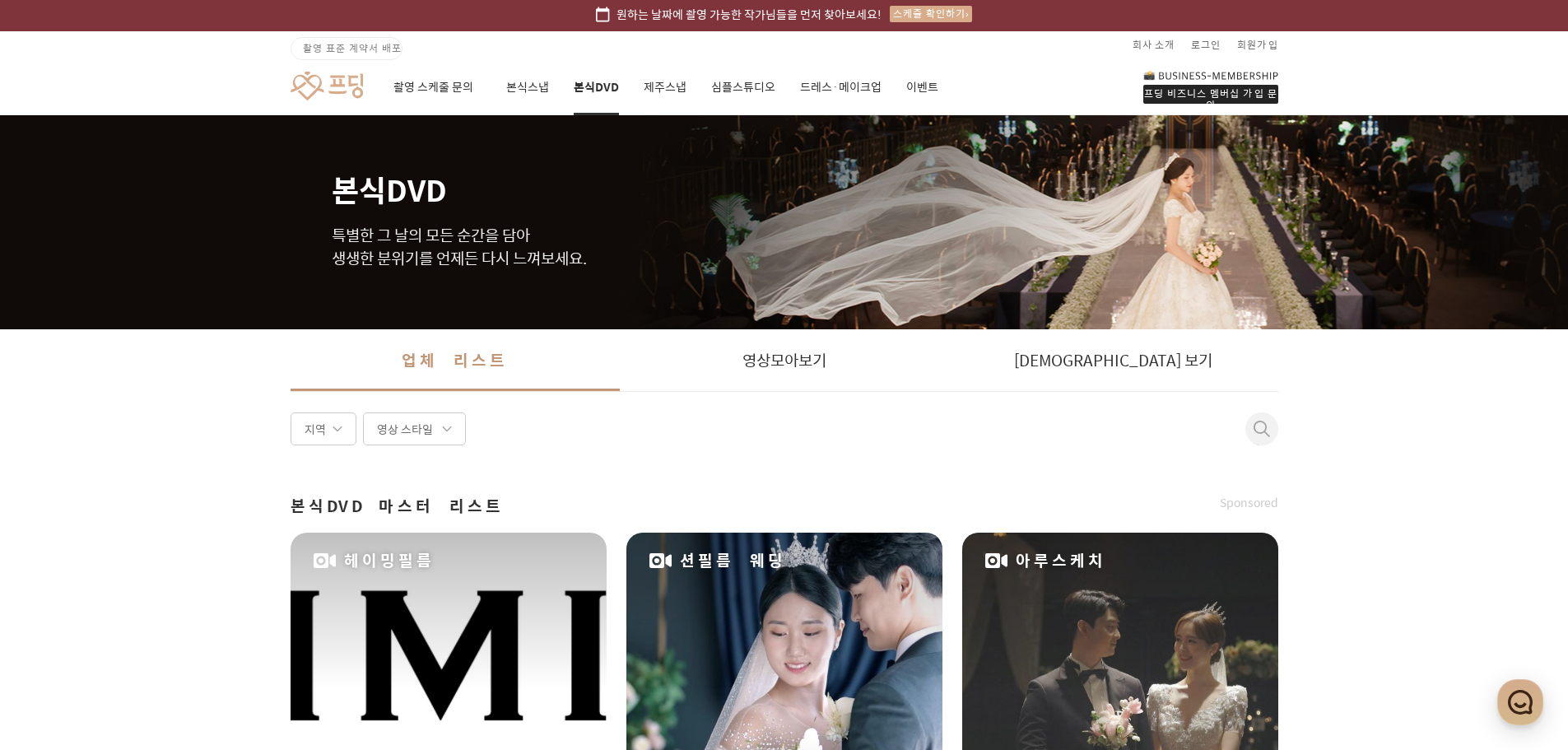
scroll to position [0, 0]
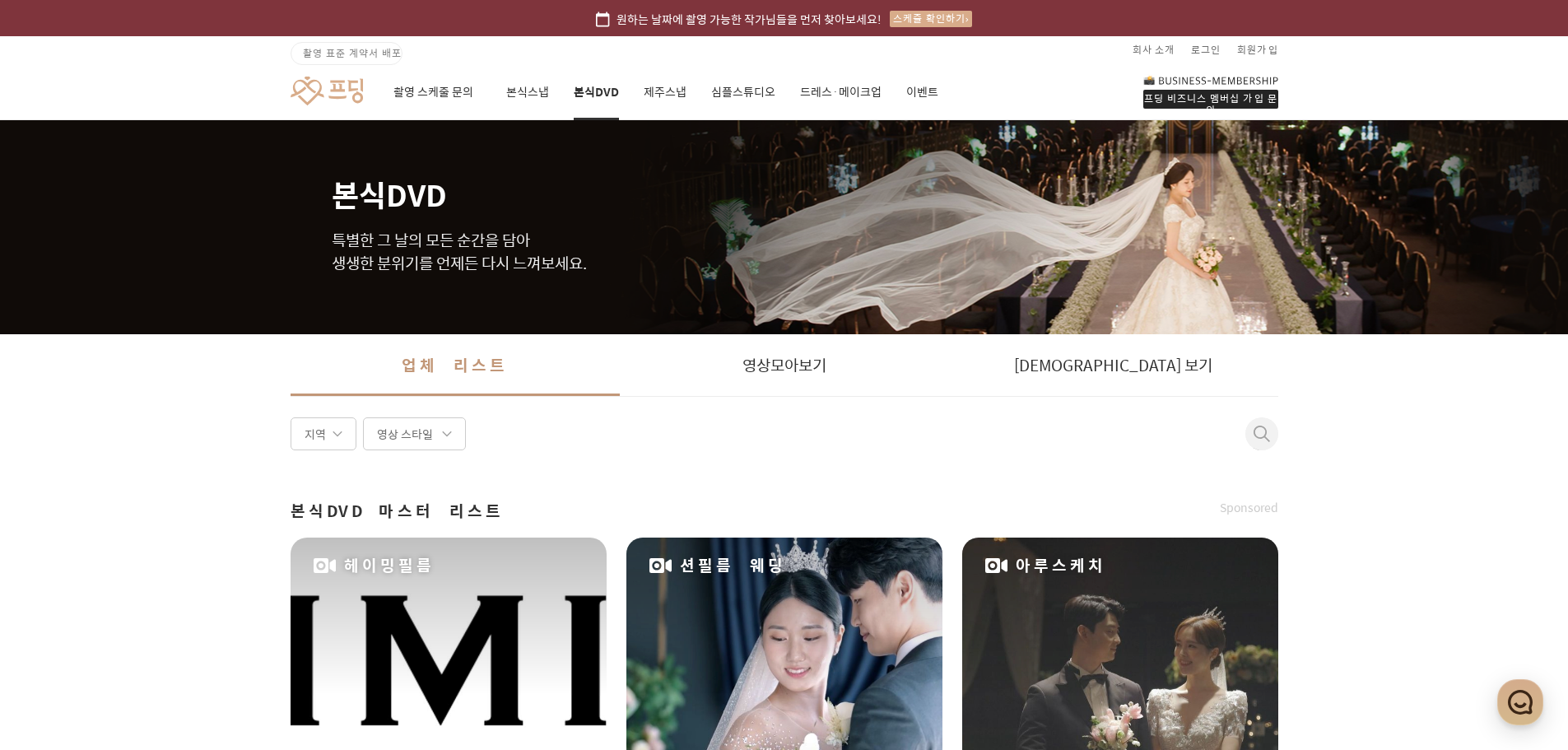
click at [739, 91] on link "심플스튜디오" at bounding box center [743, 92] width 64 height 56
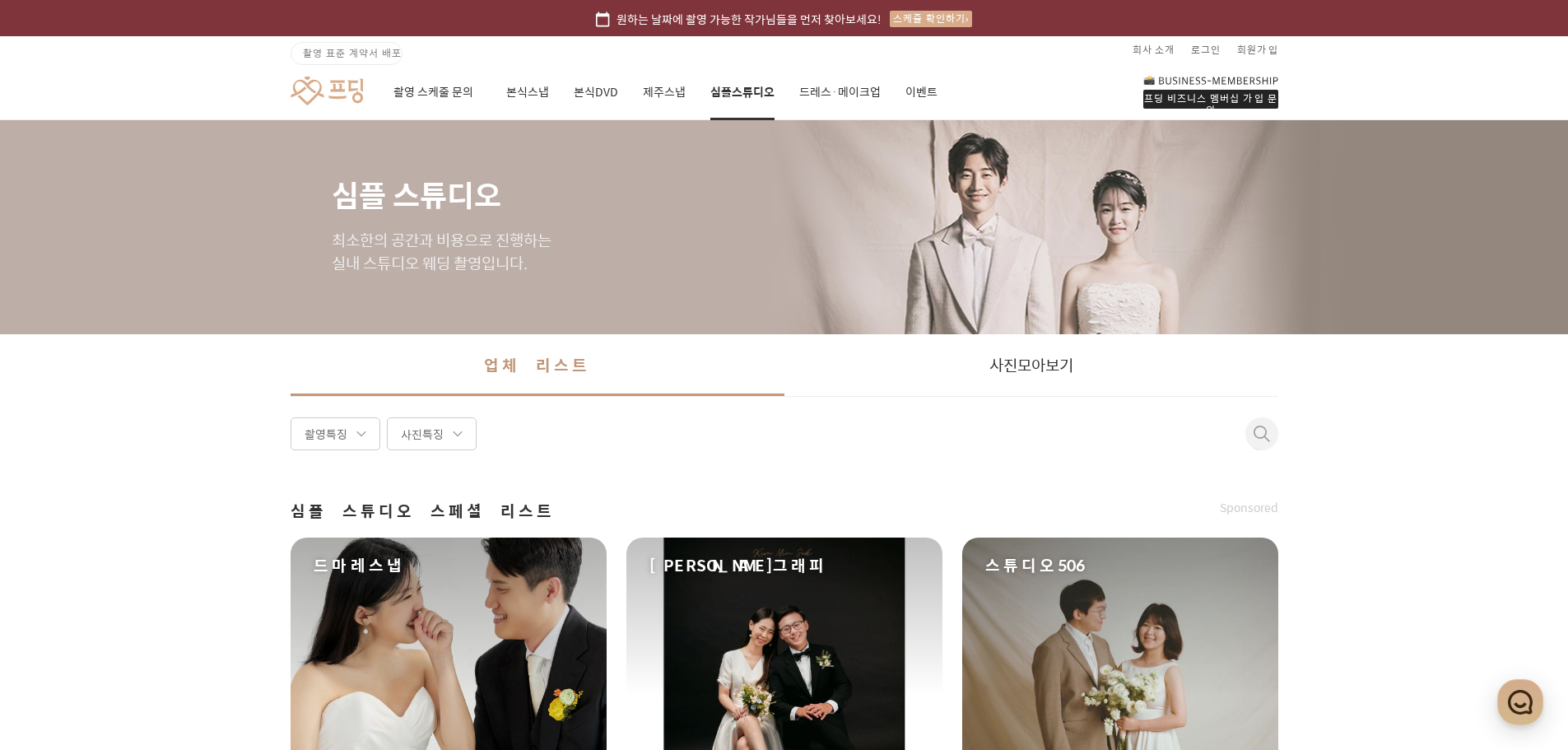
click at [836, 88] on link "드레스·메이크업" at bounding box center [841, 92] width 82 height 56
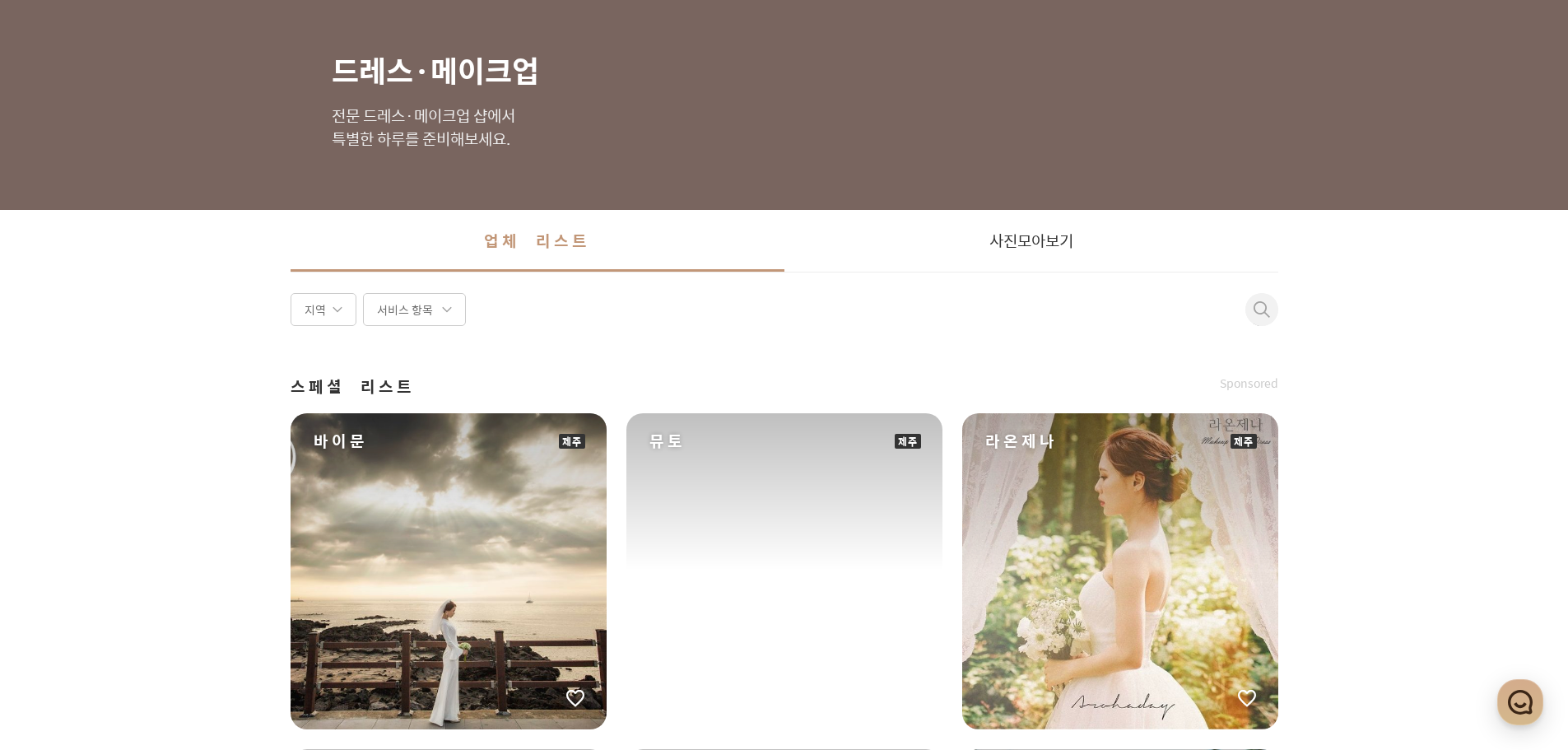
scroll to position [329, 0]
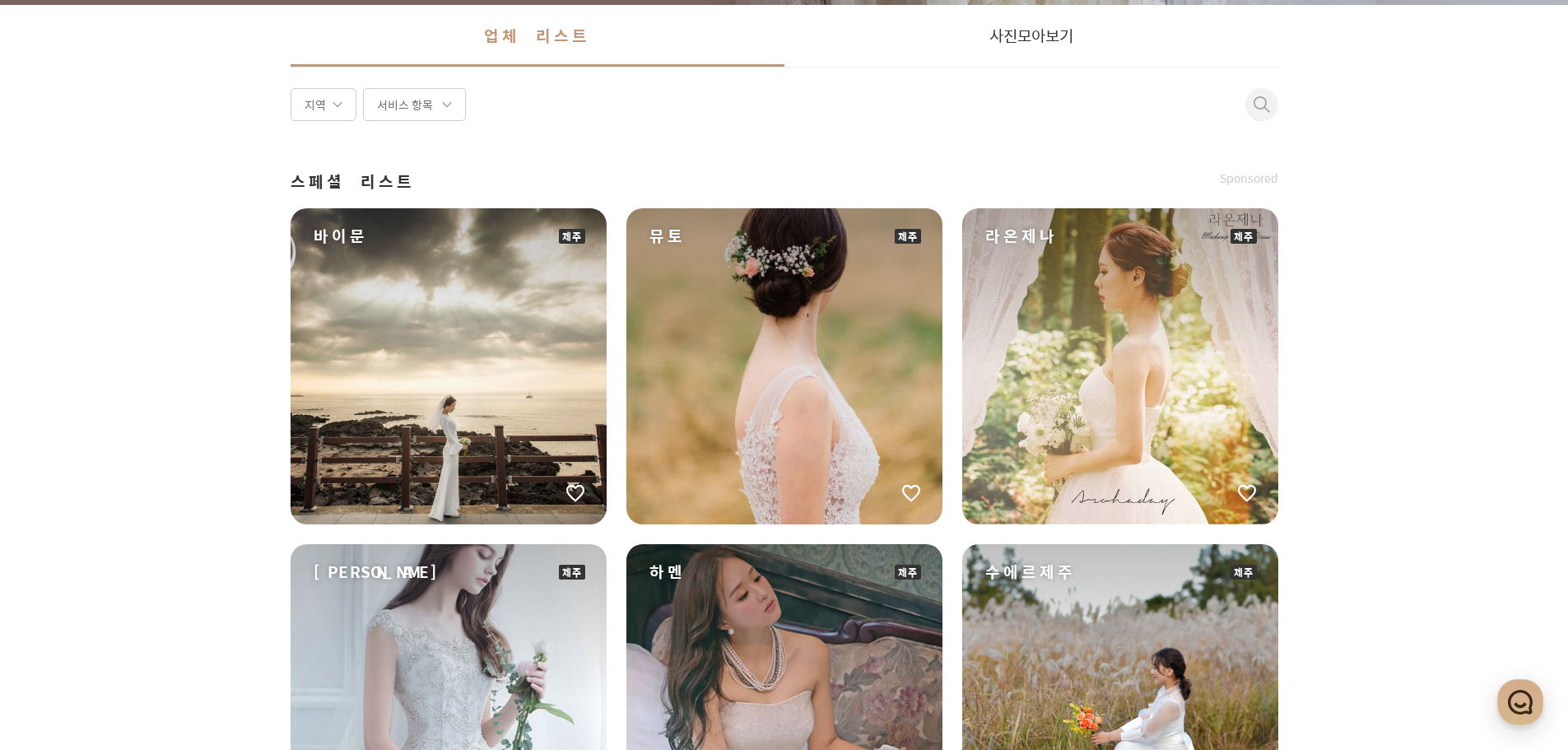
click at [1405, 461] on div "원하는 날짜에 촬영 가능한 작가님들을 먼저 찾아보세요! 스케줄 확인하기 촬영 표준 계약서 배포 회사 소개 로그인 회원가입 프딩 비즈니스 멤버십…" at bounding box center [784, 745] width 1568 height 2149
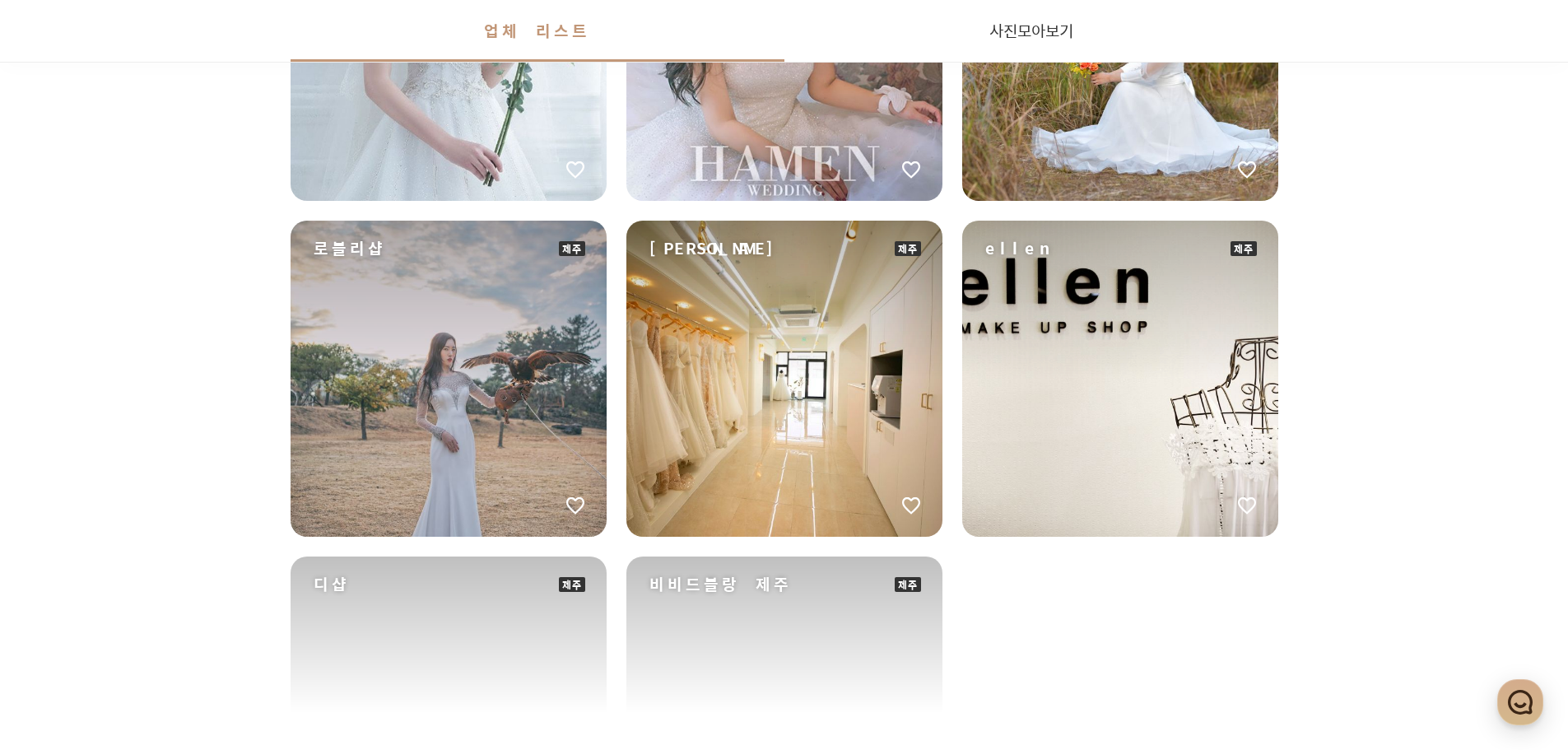
click at [1405, 461] on div "원하는 날짜에 촬영 가능한 작가님들을 먼저 찾아보세요! 스케줄 확인하기 촬영 표준 계약서 배포 회사 소개 로그인 회원가입 프딩 비즈니스 멤버십…" at bounding box center [784, 86] width 1568 height 2148
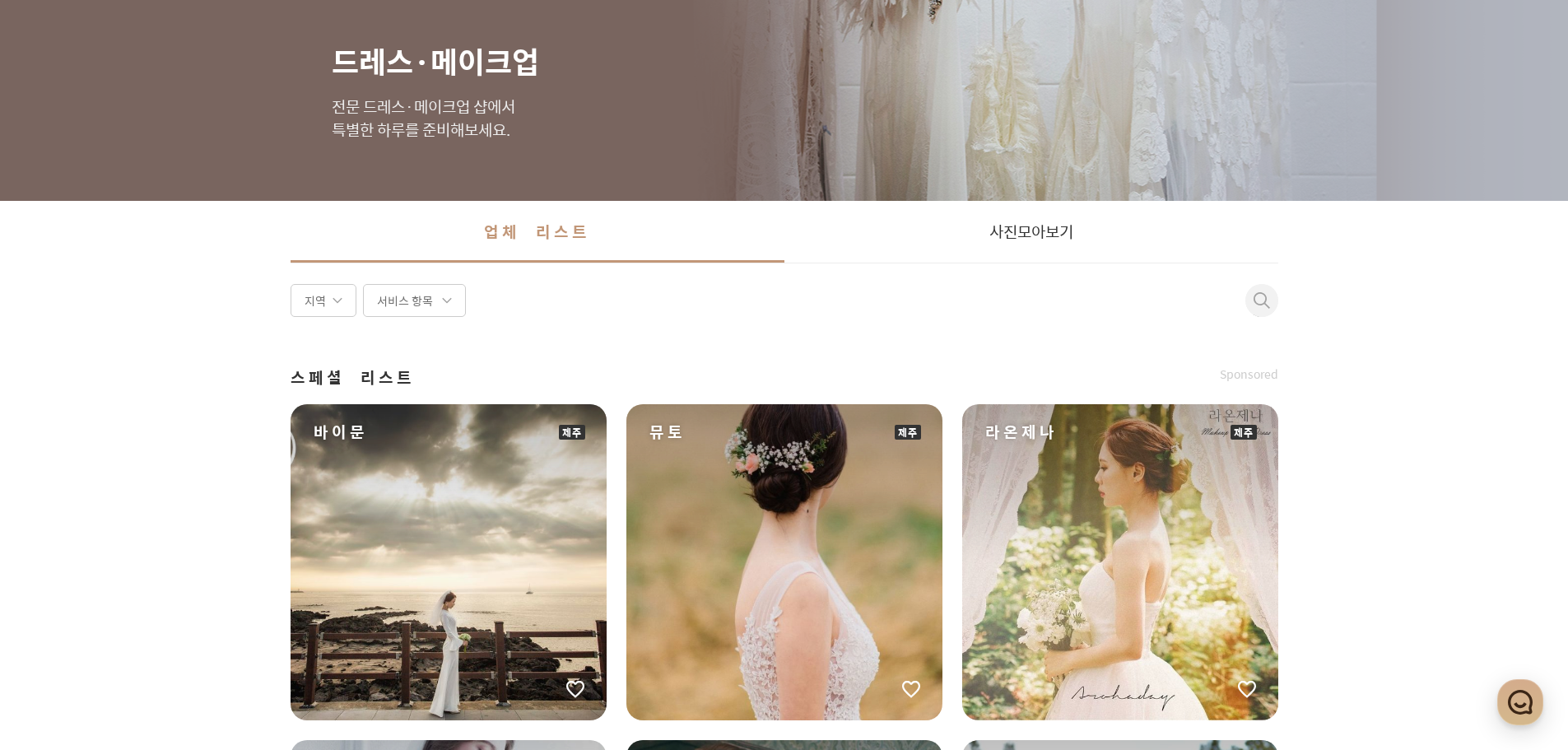
scroll to position [0, 0]
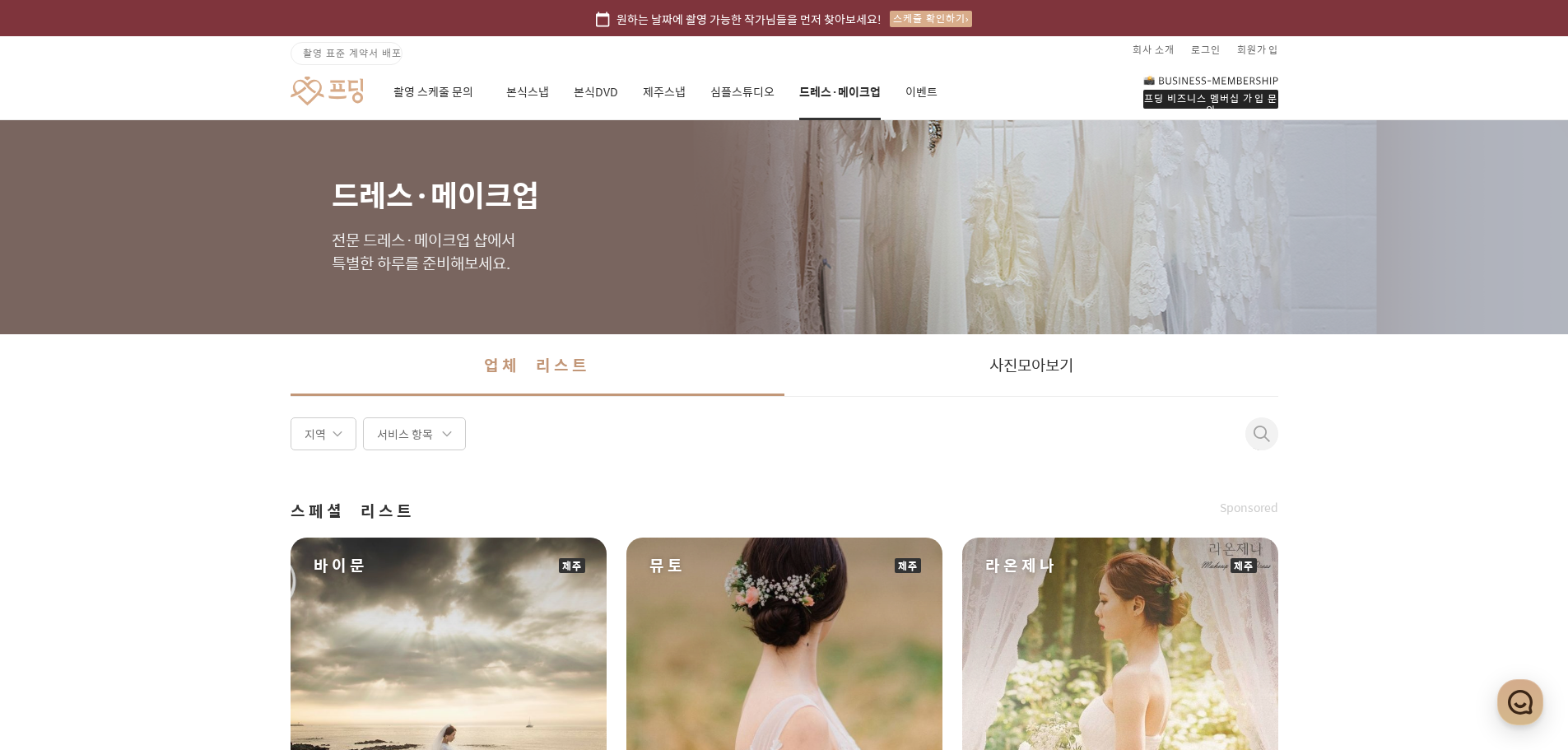
drag, startPoint x: 1427, startPoint y: 517, endPoint x: 1334, endPoint y: 498, distance: 94.9
click at [453, 88] on link "촬영 스케줄 문의" at bounding box center [437, 92] width 88 height 56
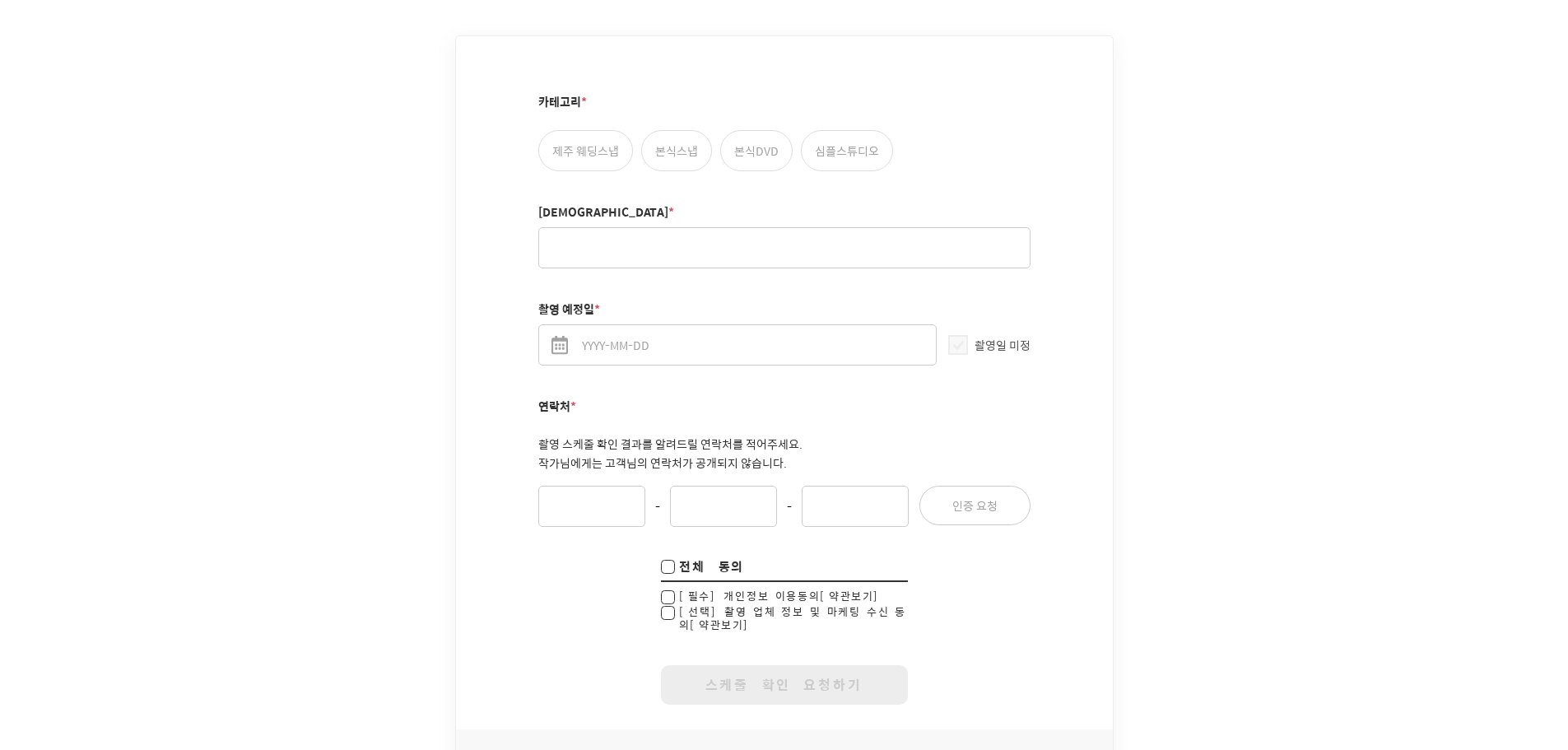
scroll to position [1310, 0]
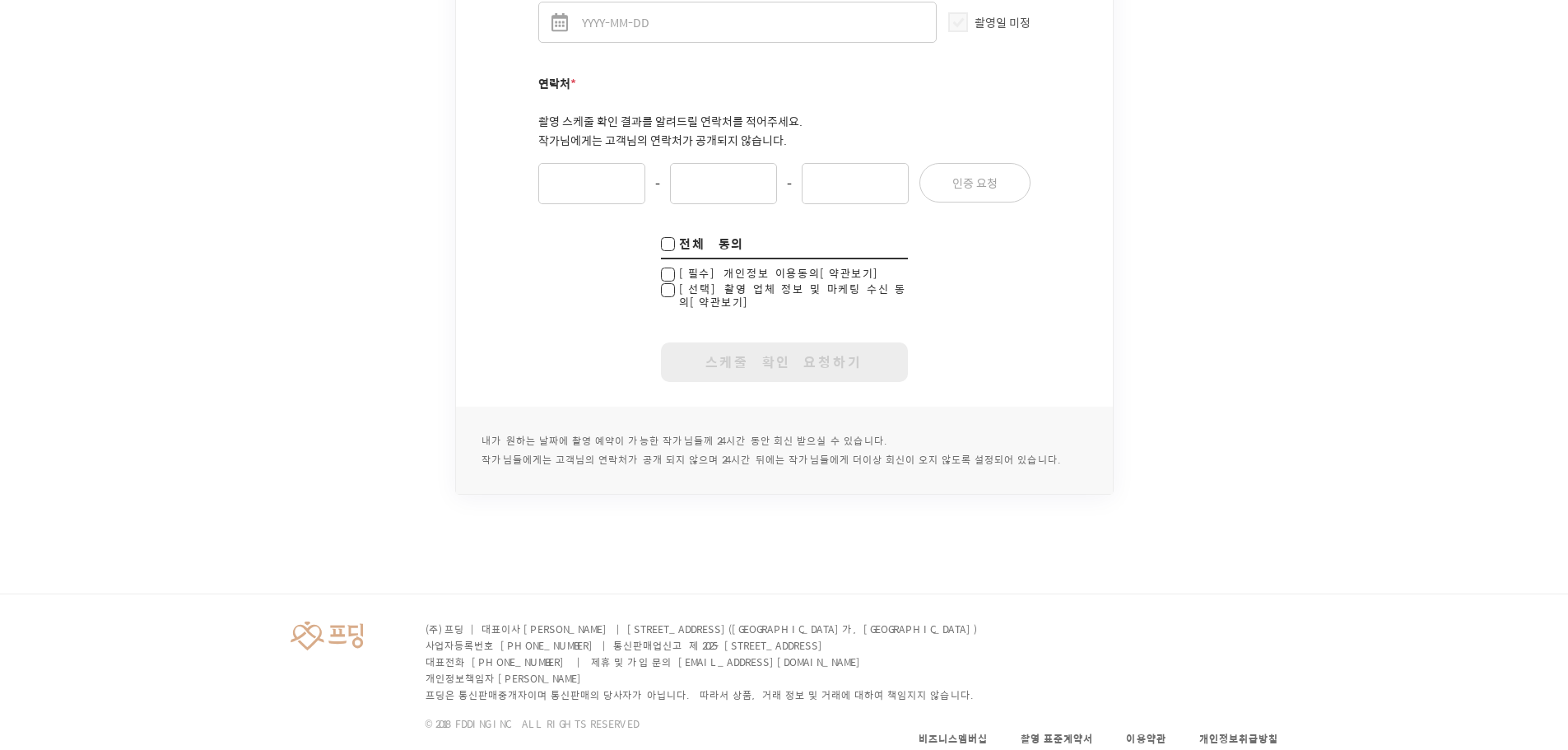
click at [1404, 640] on footer "(주) 프딩 | 대표이사 임지훈 | [STREET_ADDRESS] 사업자등록번호 [PHONE_NUMBER] | 통신판매업신고 제 2025-[G…" at bounding box center [784, 688] width 1568 height 189
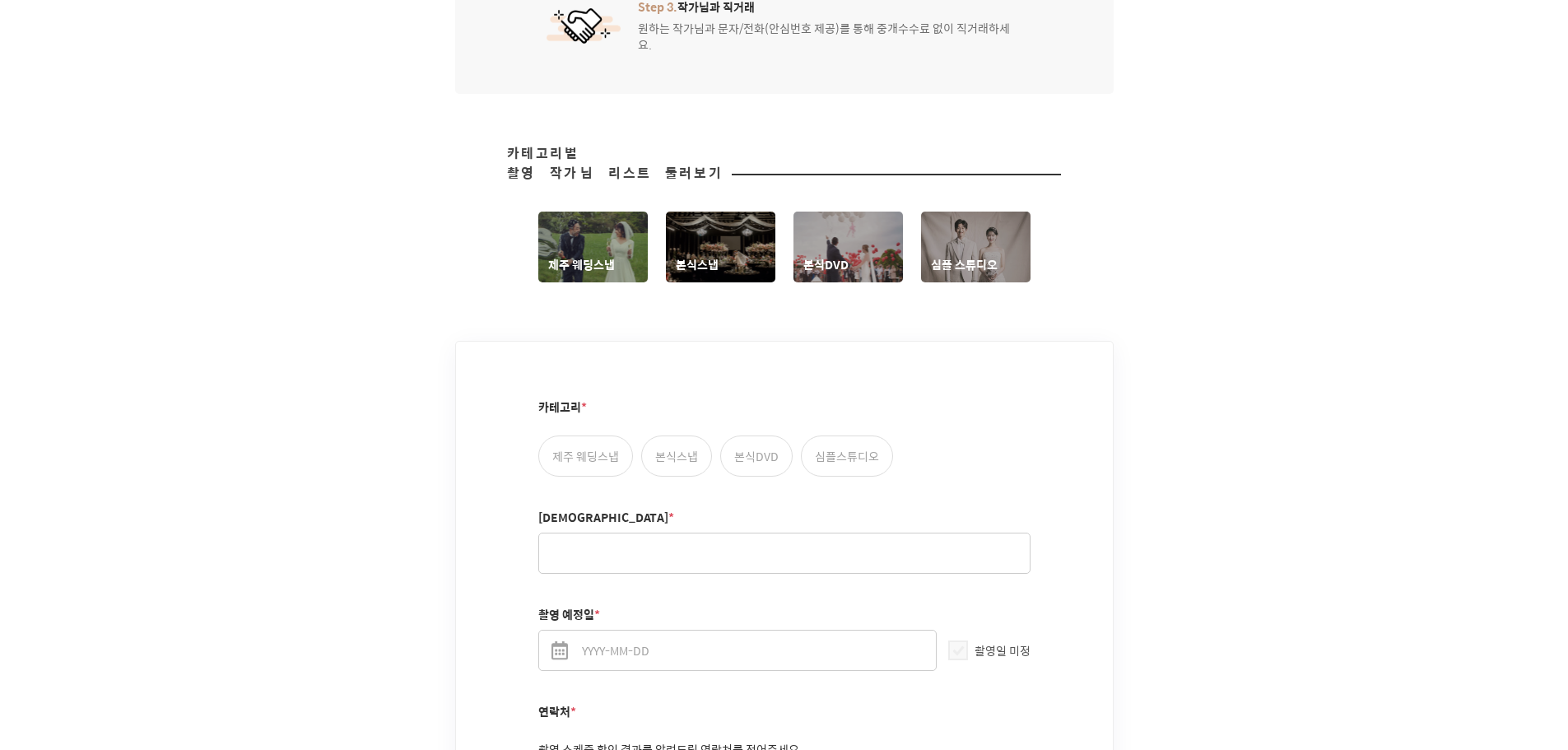
scroll to position [570, 0]
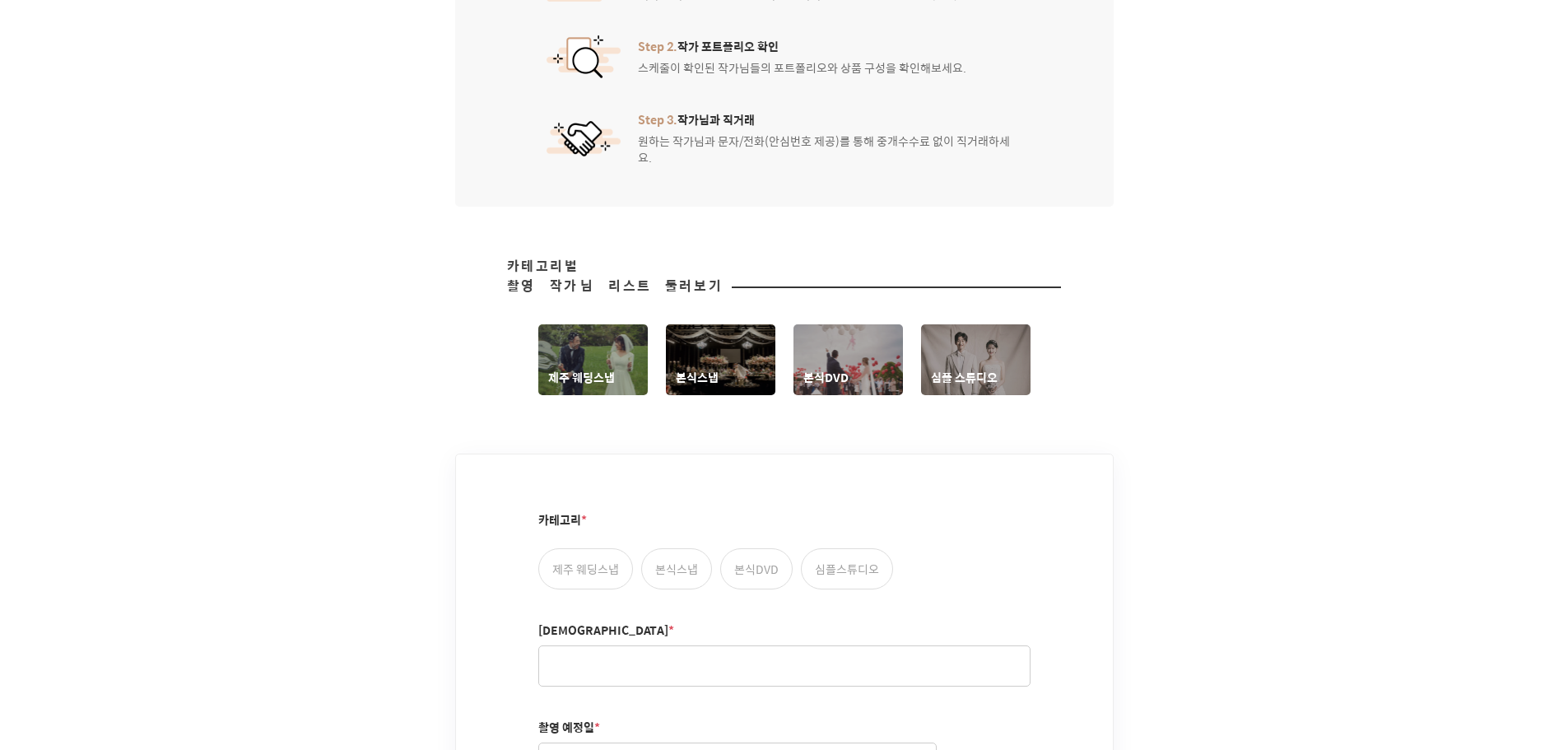
click at [1327, 378] on div "작가 촬영 스케줄 확인하기 예약하기 너무 힘든 프리미엄 웨딩 포토그래퍼, 이제 원하는 날짜에 촬영 가능한 작가님들을 먼저 찾아보세요. 서비스 …" at bounding box center [784, 392] width 1568 height 1685
click at [1376, 435] on div "작가 촬영 스케줄 확인하기 예약하기 너무 힘든 프리미엄 웨딩 포토그래퍼, 이제 원하는 날짜에 촬영 가능한 작가님들을 먼저 찾아보세요. 서비스 …" at bounding box center [784, 392] width 1568 height 1685
click at [1425, 518] on div "작가 촬영 스케줄 확인하기 예약하기 너무 힘든 프리미엄 웨딩 포토그래퍼, 이제 원하는 날짜에 촬영 가능한 작가님들을 먼저 찾아보세요. 서비스 …" at bounding box center [784, 392] width 1568 height 1685
click at [1370, 511] on div "작가 촬영 스케줄 확인하기 예약하기 너무 힘든 프리미엄 웨딩 포토그래퍼, 이제 원하는 날짜에 촬영 가능한 작가님들을 먼저 찾아보세요. 서비스 …" at bounding box center [784, 392] width 1568 height 1685
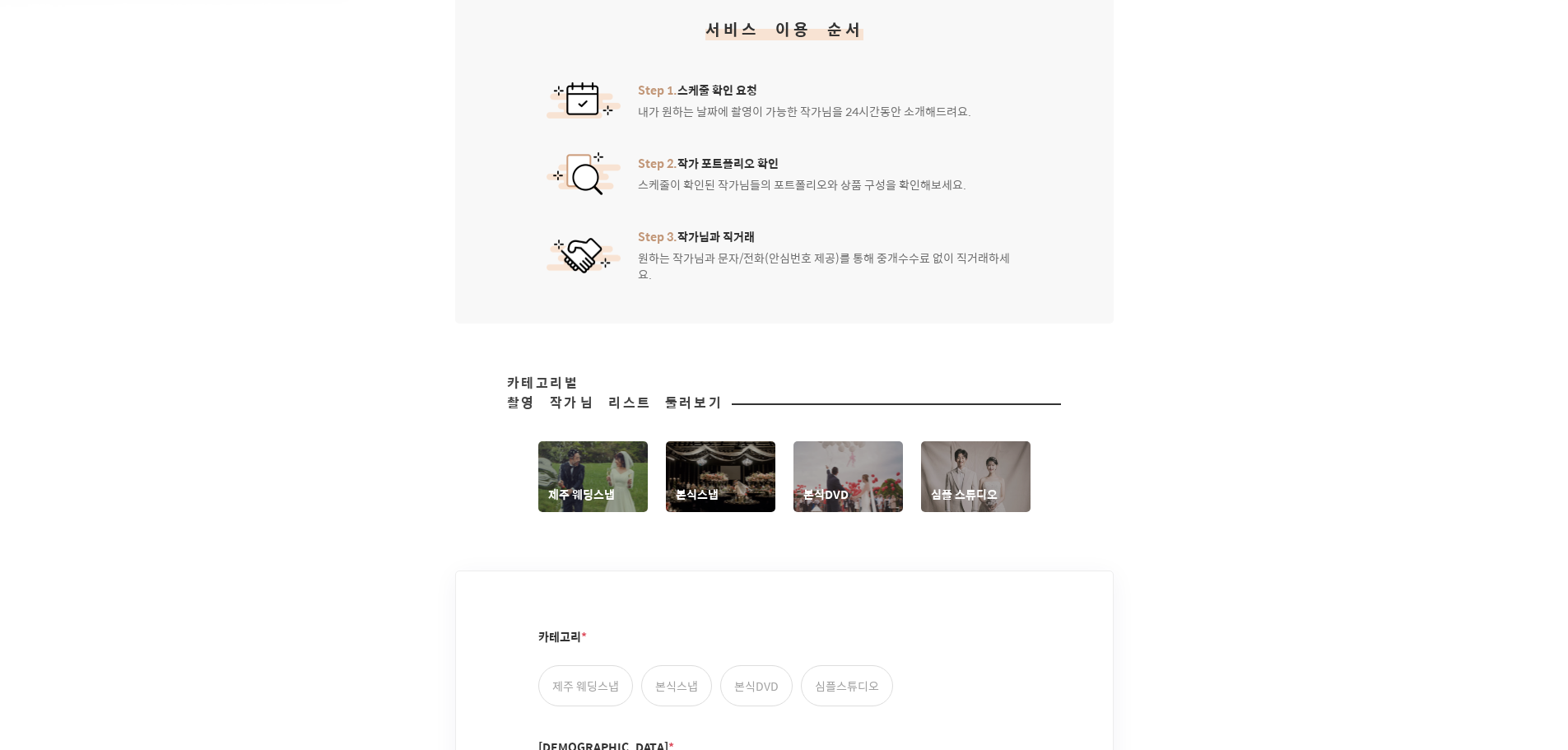
scroll to position [405, 0]
